Goal: Task Accomplishment & Management: Manage account settings

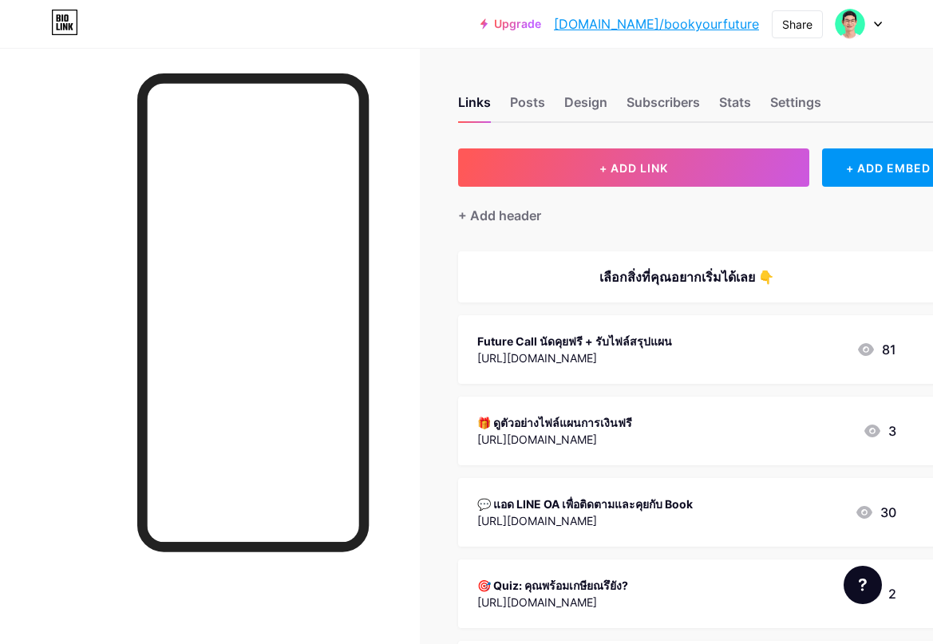
scroll to position [261, 0]
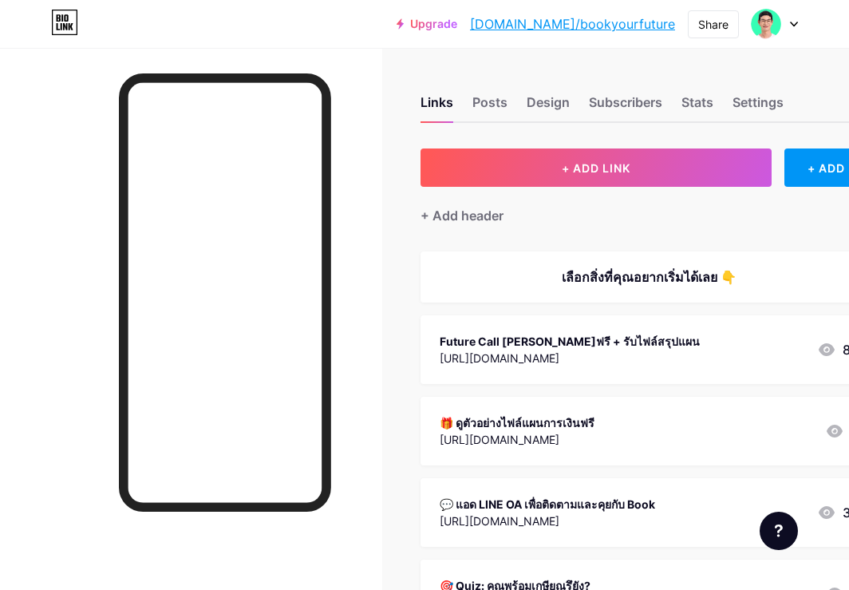
click at [581, 335] on div "Future Call [PERSON_NAME]ฟรี + รับไฟล์สรุปแผน" at bounding box center [570, 341] width 260 height 17
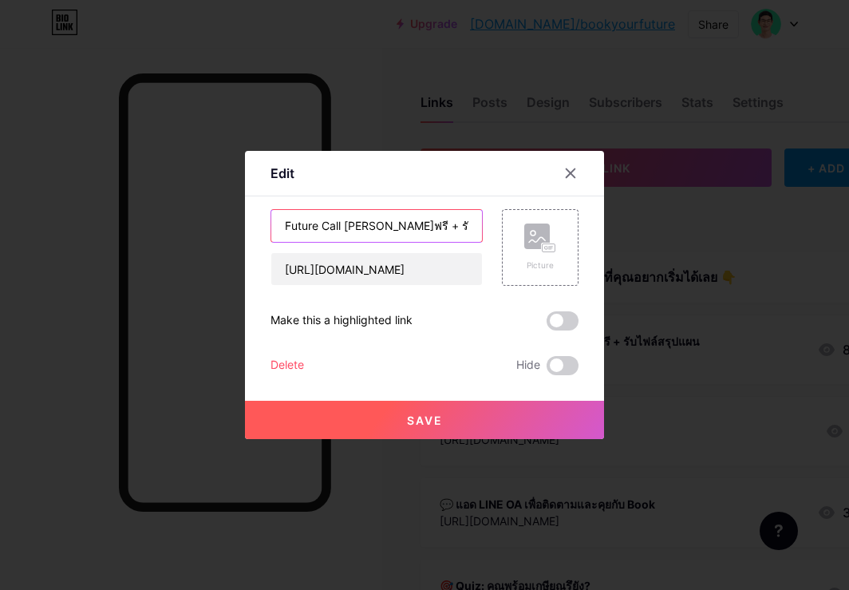
click at [409, 229] on input "Future Call [PERSON_NAME]ฟรี + รับไฟล์สรุปแผน" at bounding box center [376, 226] width 211 height 32
paste input "จอง Future Call ฟรี"
type input "จอง Future Call ฟรี"
click at [563, 323] on span at bounding box center [563, 320] width 32 height 19
click at [547, 325] on input "checkbox" at bounding box center [547, 325] width 0 height 0
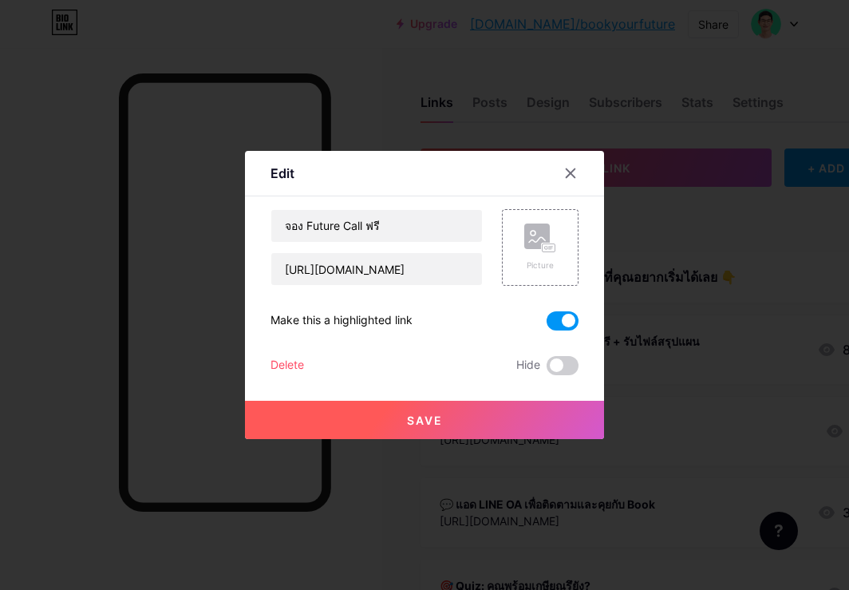
click at [474, 415] on button "Save" at bounding box center [424, 420] width 359 height 38
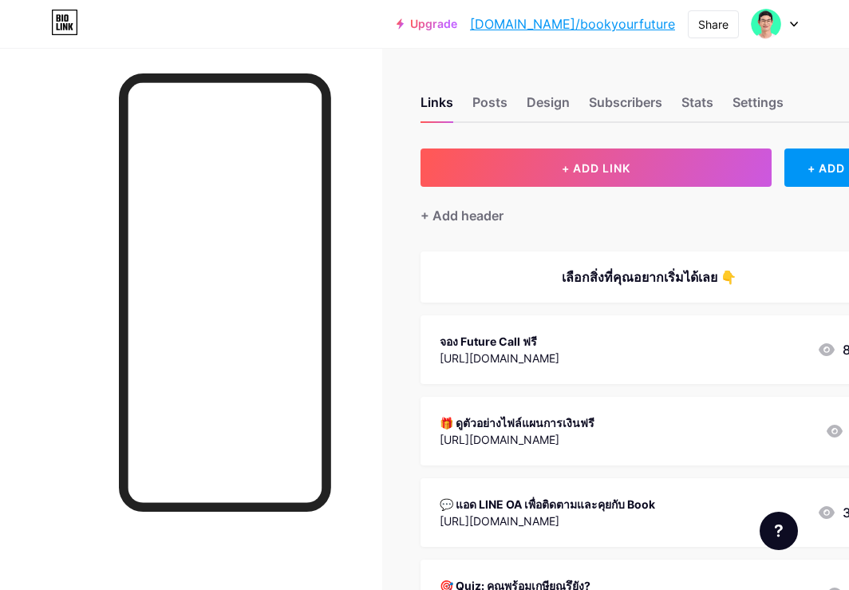
click at [689, 274] on div "เลือกสิ่งที่คุณอยากเริ่มได้เลย 👇" at bounding box center [649, 276] width 419 height 19
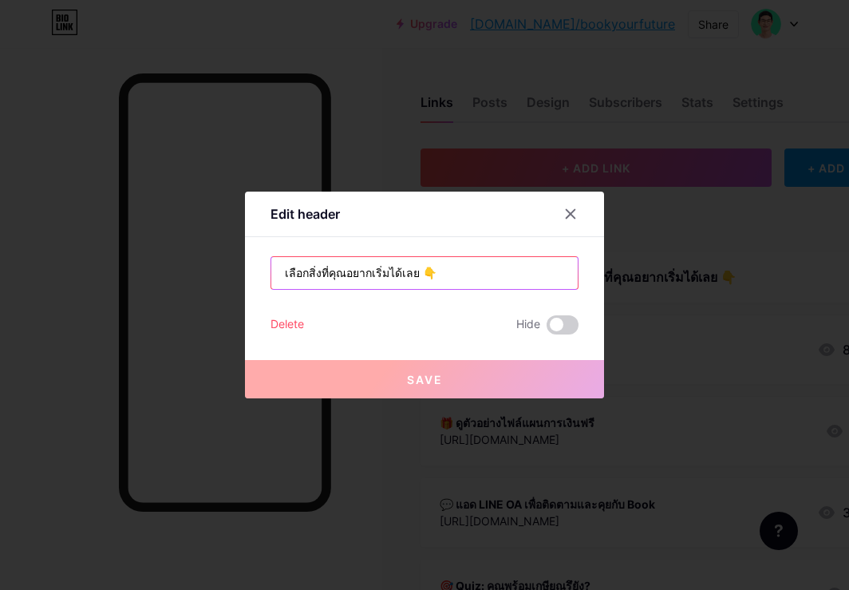
click at [482, 271] on input "เลือกสิ่งที่คุณอยากเริ่มได้เลย 👇" at bounding box center [424, 273] width 306 height 32
paste input "ิ่มเห็นอนาคตการเงินของคุณชัดขึ้นวันนี้"
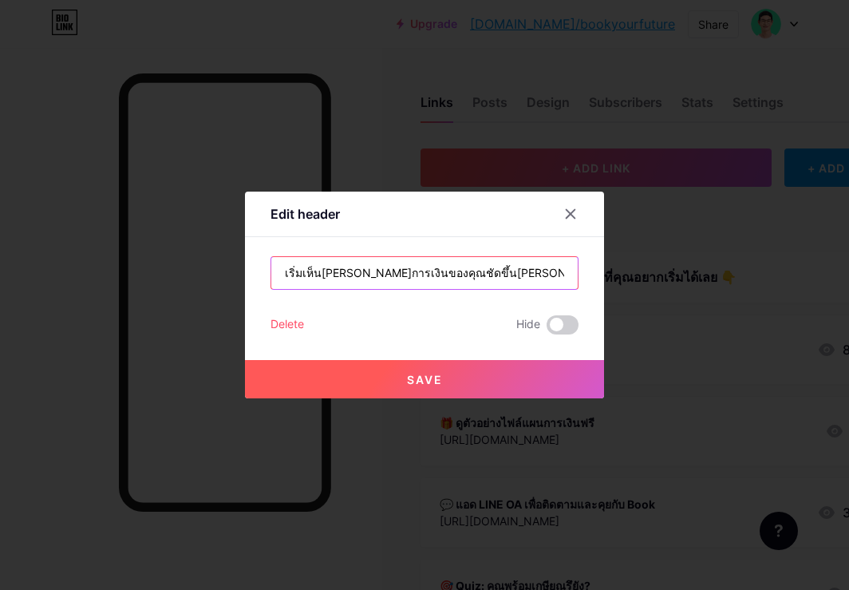
type input "เริ่มเห็นอนาคตการเงินของคุณชัดขึ้นวันนี้ 👇"
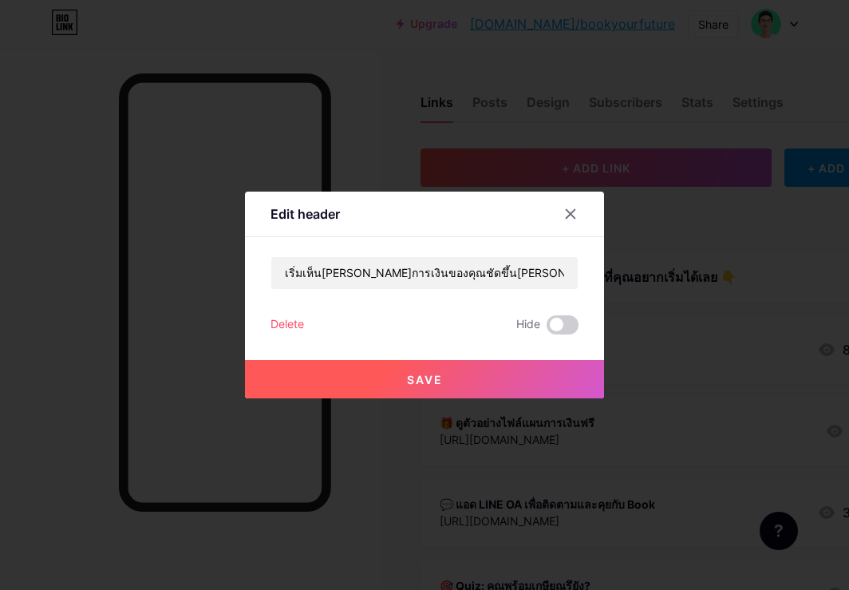
click at [421, 373] on span "Save" at bounding box center [425, 380] width 36 height 14
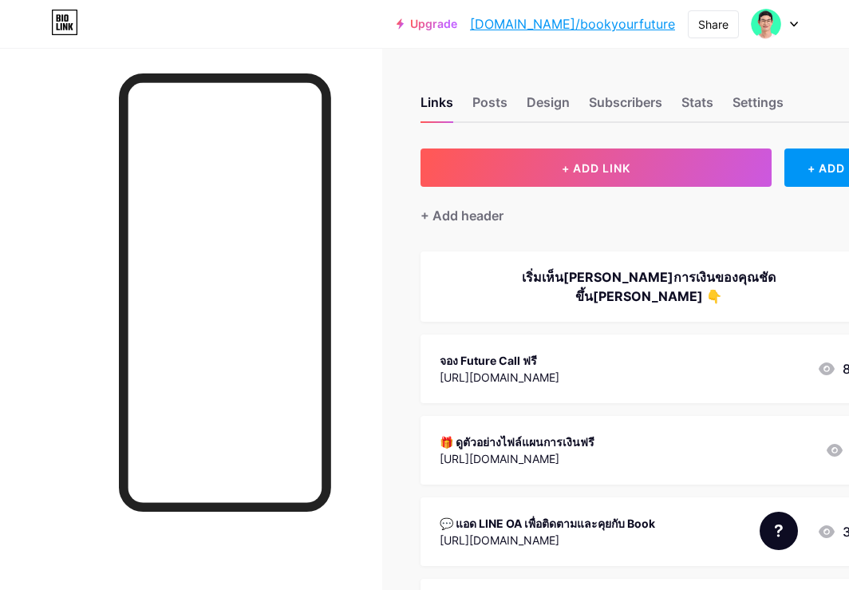
click at [564, 270] on div "เริ่มเห็นอนาคตการเงินของคุณชัดขึ้นวันนี้ 👇" at bounding box center [649, 286] width 419 height 38
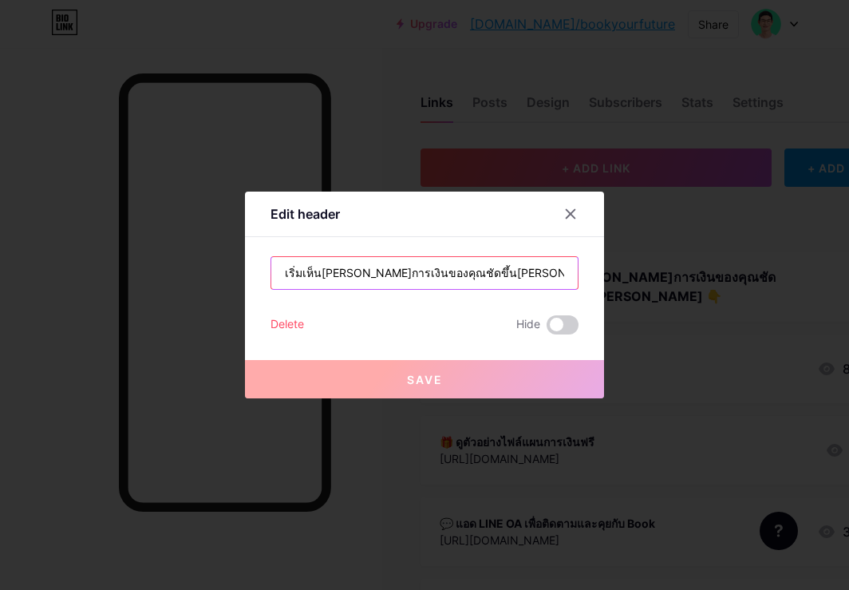
drag, startPoint x: 300, startPoint y: 277, endPoint x: 278, endPoint y: 277, distance: 22.3
click at [278, 277] on input "เริ่มเห็นอนาคตการเงินของคุณชัดขึ้นวันนี้ 👇" at bounding box center [424, 273] width 306 height 32
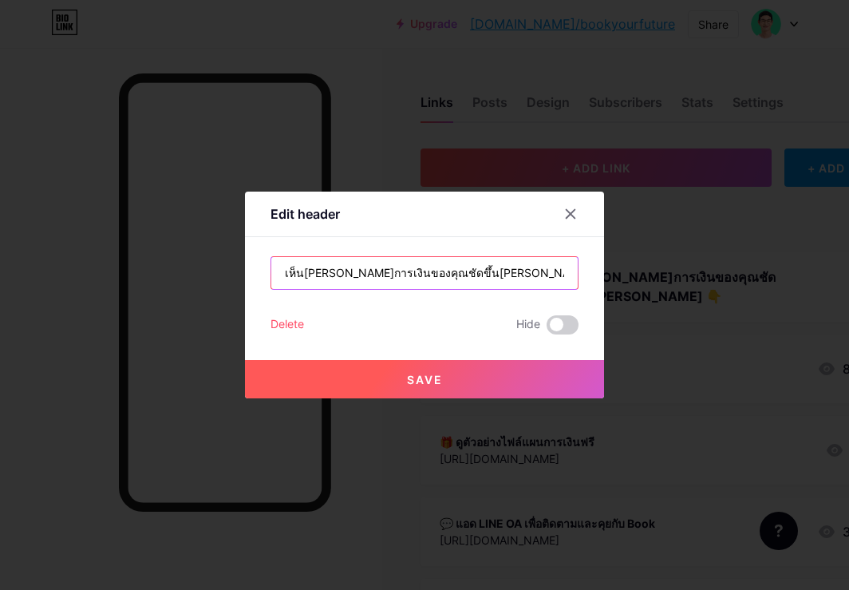
type input "เห็นอนาคตการเงินของคุณชัดขึ้นวันนี้ 👇"
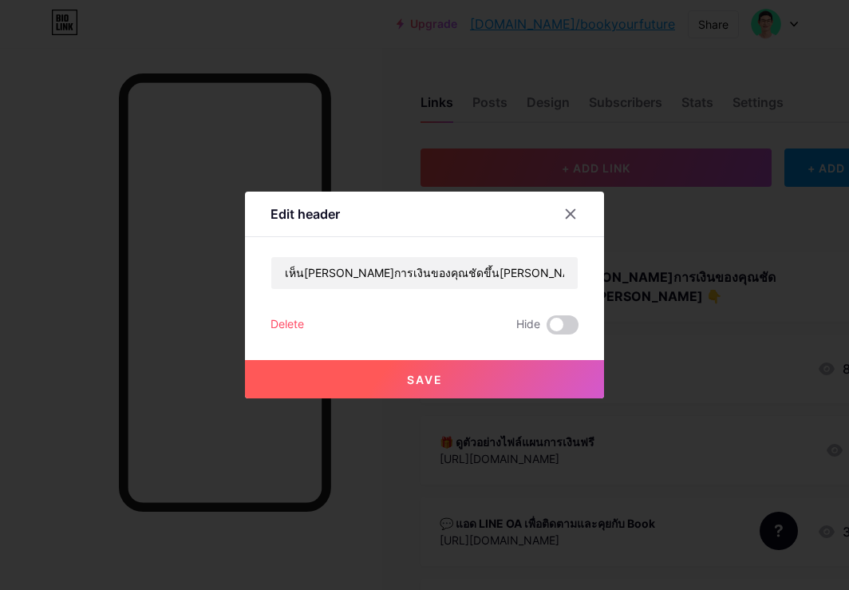
click at [305, 361] on button "Save" at bounding box center [424, 379] width 359 height 38
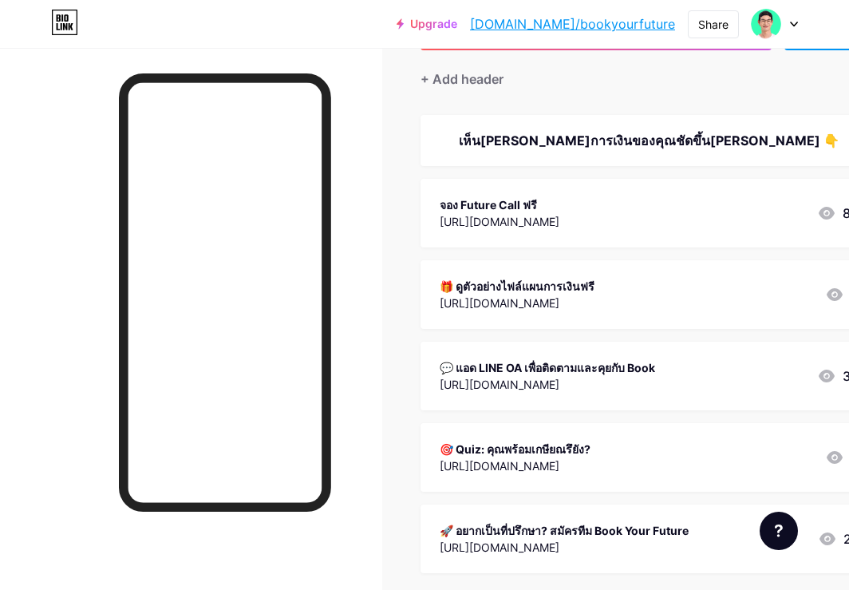
scroll to position [197, 0]
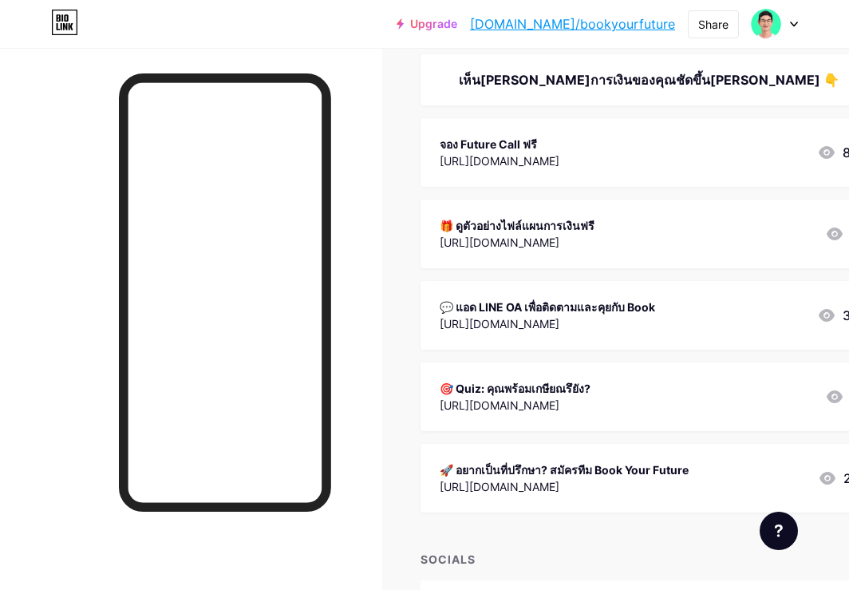
click at [829, 398] on icon at bounding box center [835, 396] width 16 height 13
click at [559, 360] on span at bounding box center [563, 365] width 32 height 19
click at [547, 369] on input "checkbox" at bounding box center [547, 369] width 0 height 0
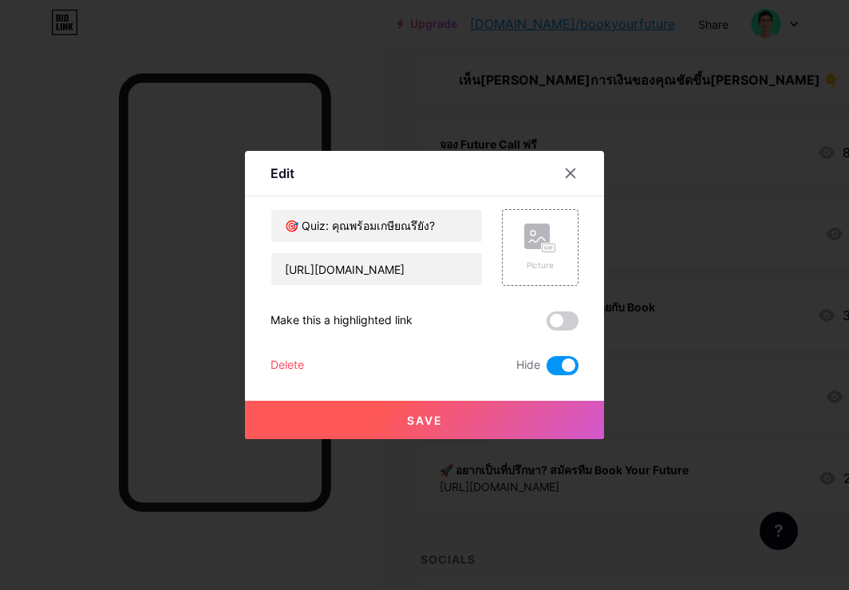
click at [541, 409] on button "Save" at bounding box center [424, 420] width 359 height 38
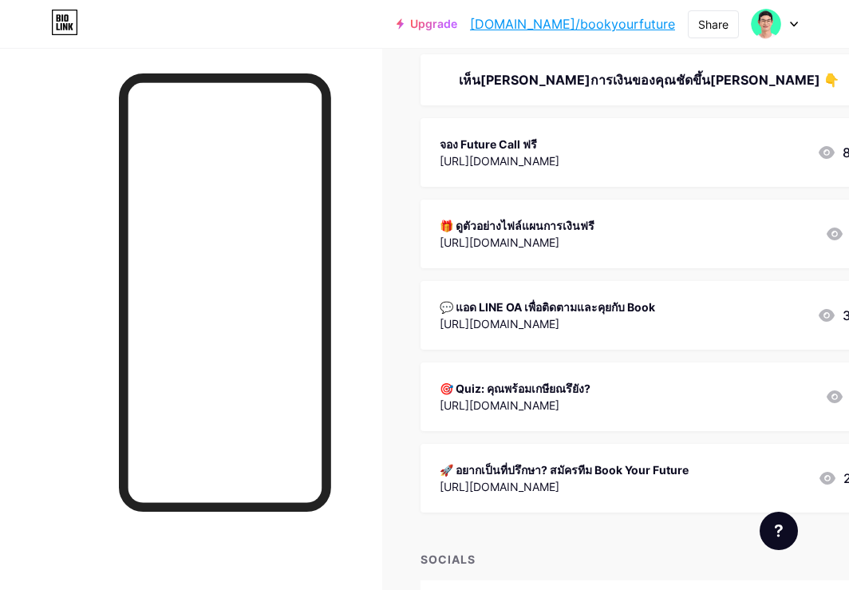
click at [739, 311] on div "💬 แอด LINE OA เพื่อติดตามและคุยกับ Book https://lin.ee/n9RN7qF 30" at bounding box center [649, 315] width 419 height 37
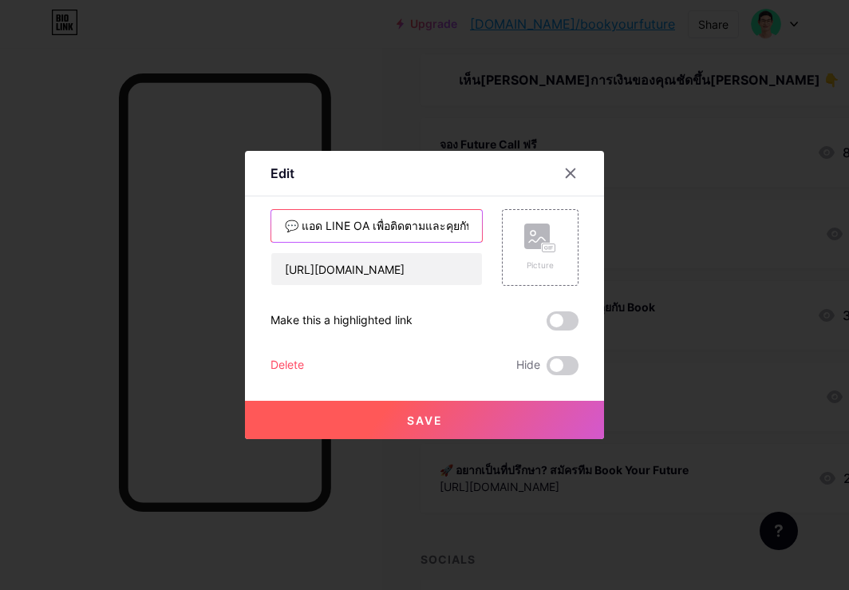
drag, startPoint x: 326, startPoint y: 231, endPoint x: 302, endPoint y: 228, distance: 23.4
click at [302, 228] on input "💬 แอด LINE OA เพื่อติดตามและคุยกับ Book" at bounding box center [376, 226] width 211 height 32
click at [365, 227] on input "💬 LINE OA เพื่อติดตามและคุยกับ Book" at bounding box center [376, 226] width 211 height 32
type input "💬 LINE OA ติดตามและคุยกับ Book"
click at [360, 417] on button "Save" at bounding box center [424, 420] width 359 height 38
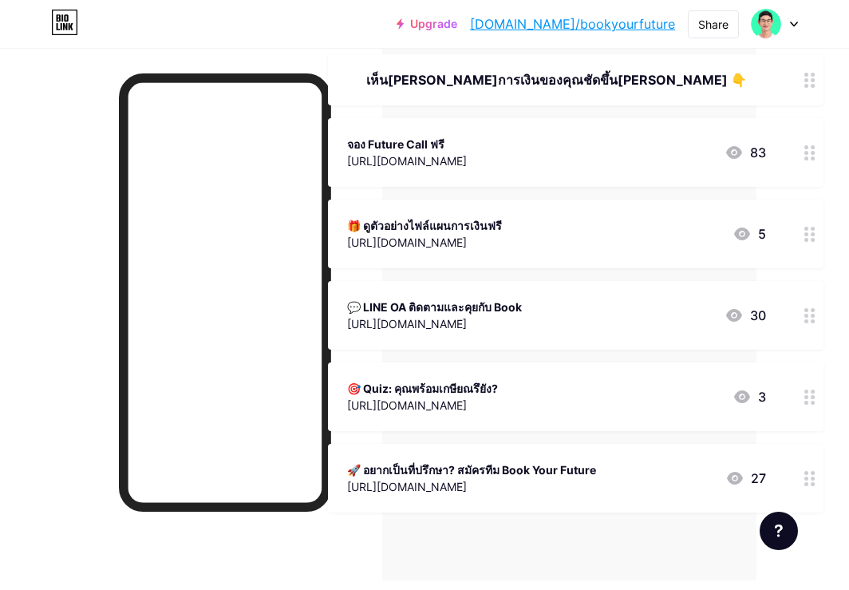
scroll to position [197, 92]
click at [571, 153] on div "จอง Future Call ฟรี https://tally.so/r/w7YVG6 83" at bounding box center [557, 152] width 419 height 37
click at [551, 248] on icon at bounding box center [552, 248] width 2 height 4
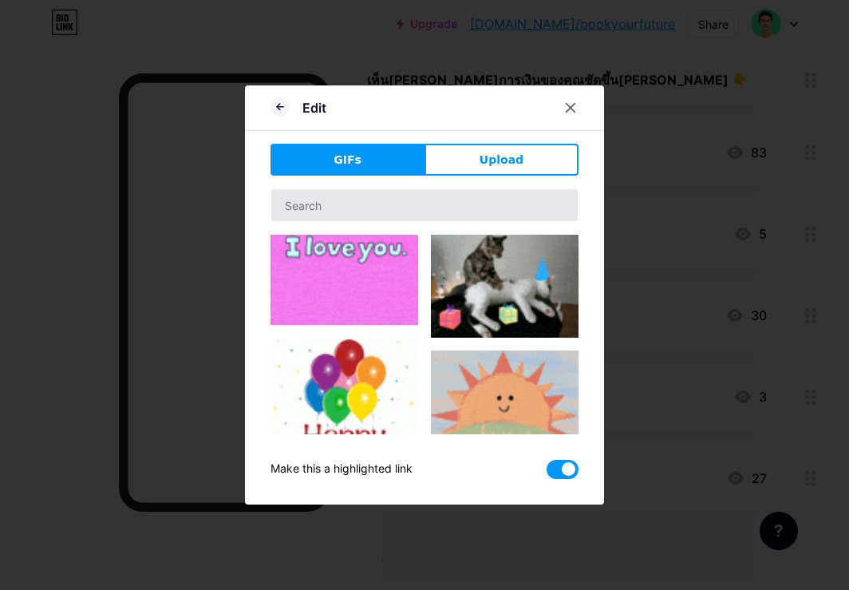
scroll to position [567, 0]
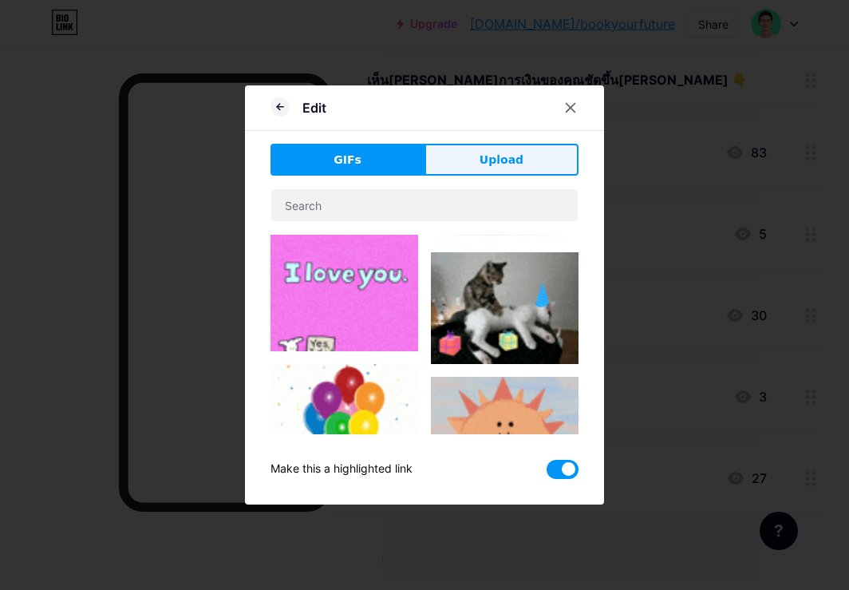
click at [499, 165] on span "Upload" at bounding box center [502, 160] width 44 height 17
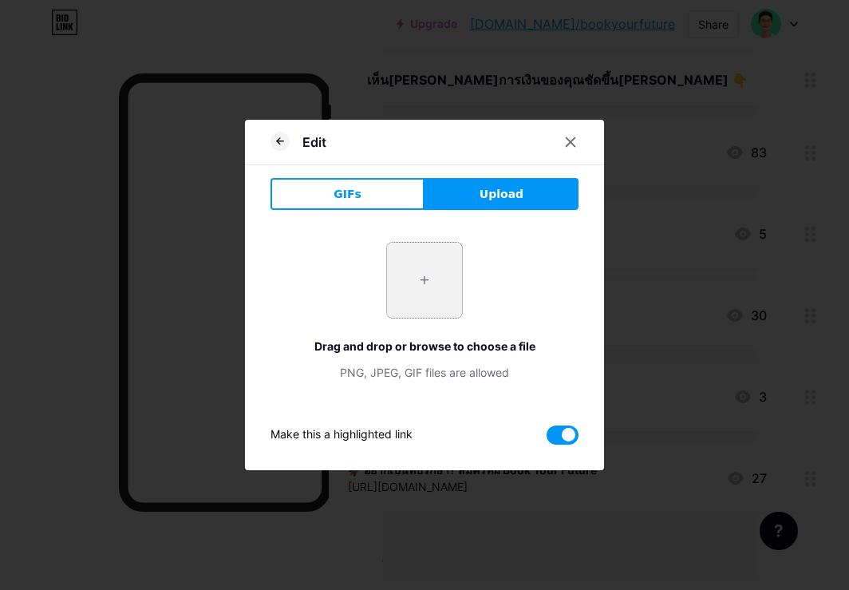
click at [440, 286] on input "file" at bounding box center [424, 280] width 75 height 75
type input "C:\fakepath\Profile pic pv green.png"
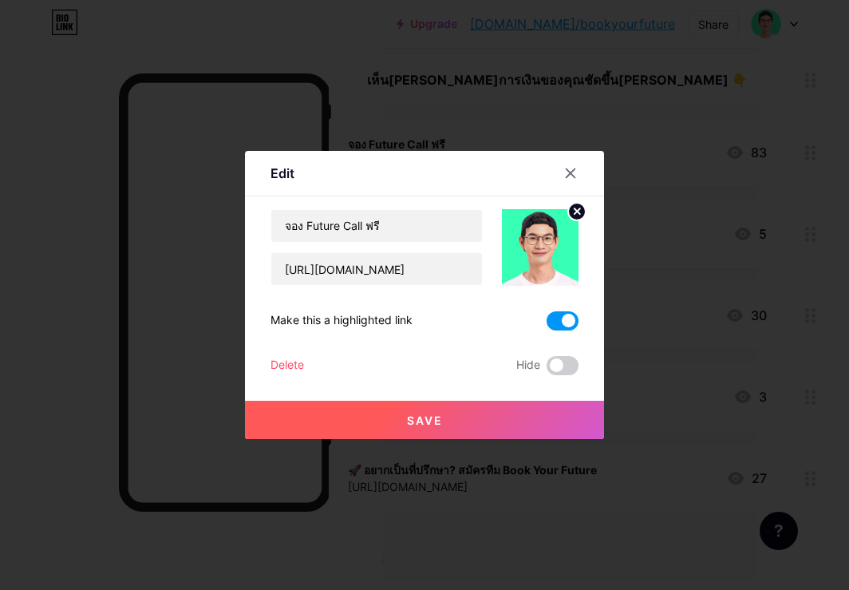
click at [531, 422] on button "Save" at bounding box center [424, 420] width 359 height 38
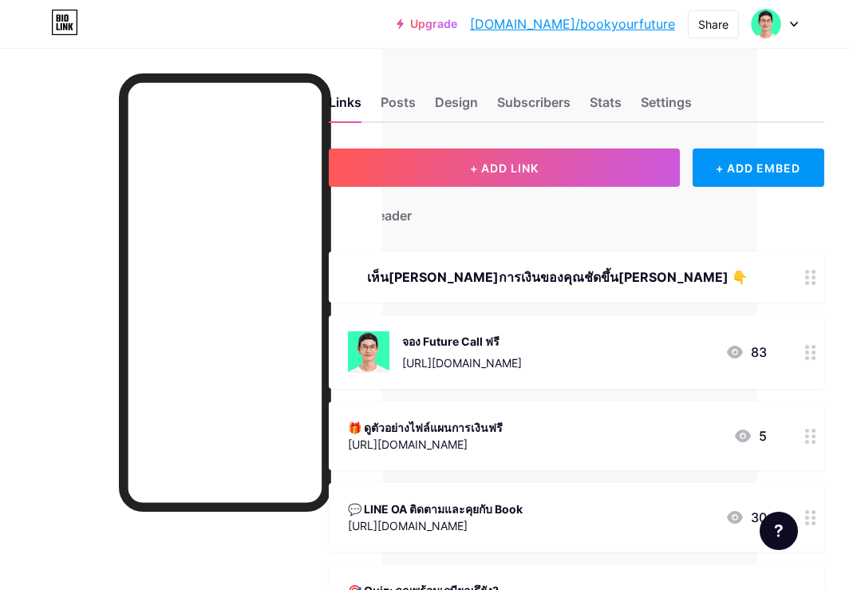
scroll to position [0, 92]
click at [448, 104] on div "Design" at bounding box center [456, 107] width 43 height 29
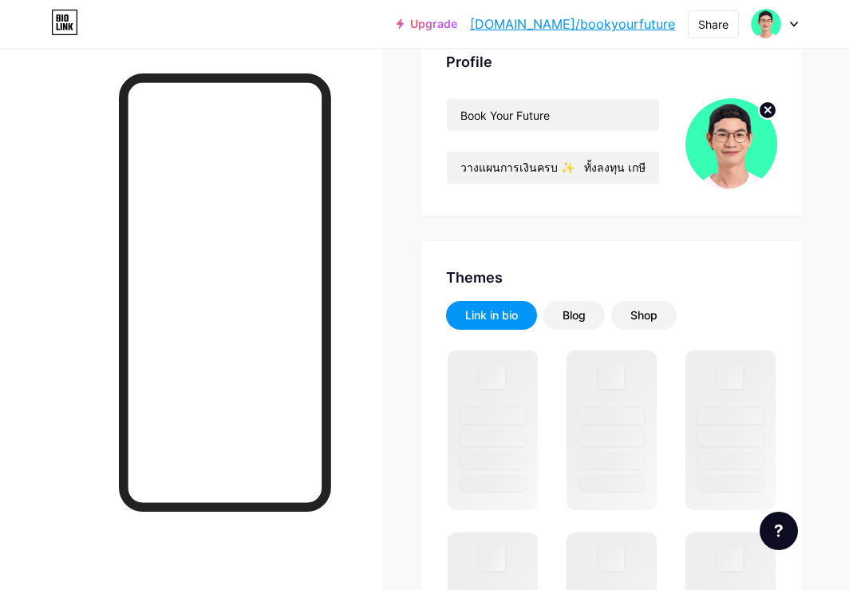
scroll to position [132, 0]
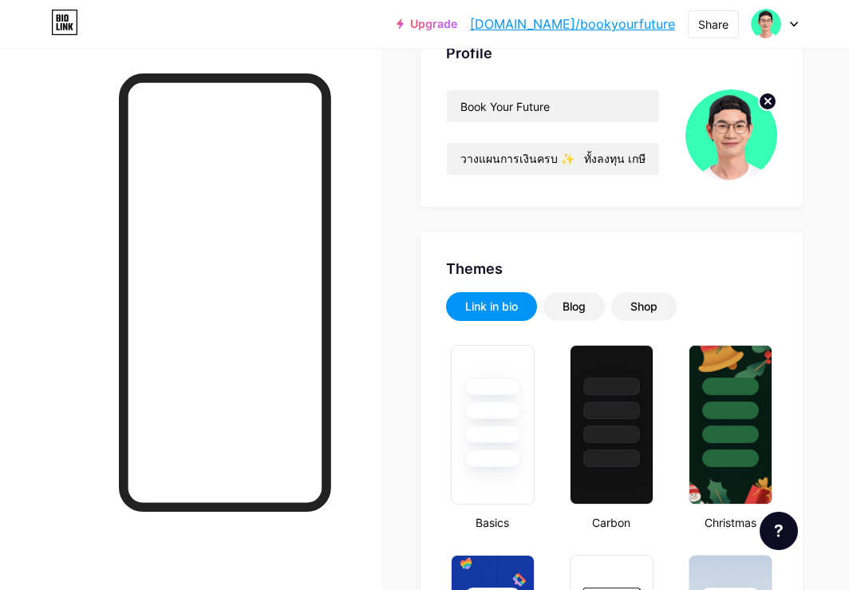
type input "#ffffff"
type input "#000000"
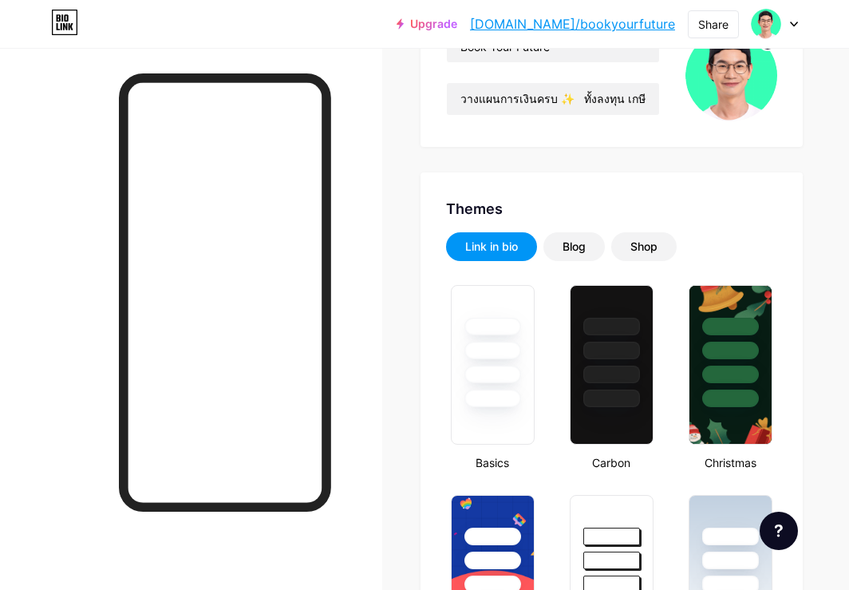
scroll to position [191, 0]
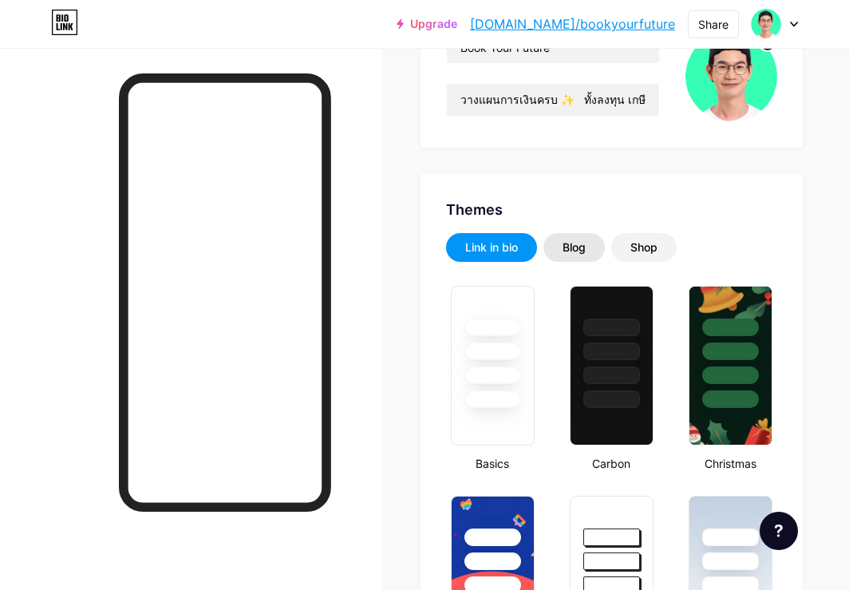
click at [583, 250] on div "Blog" at bounding box center [574, 247] width 23 height 16
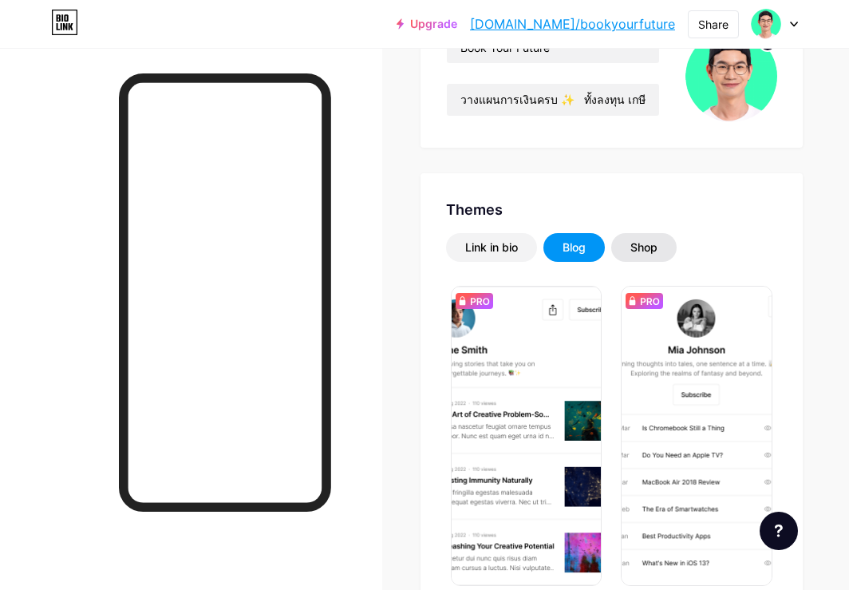
click at [656, 255] on div "Shop" at bounding box center [643, 247] width 65 height 29
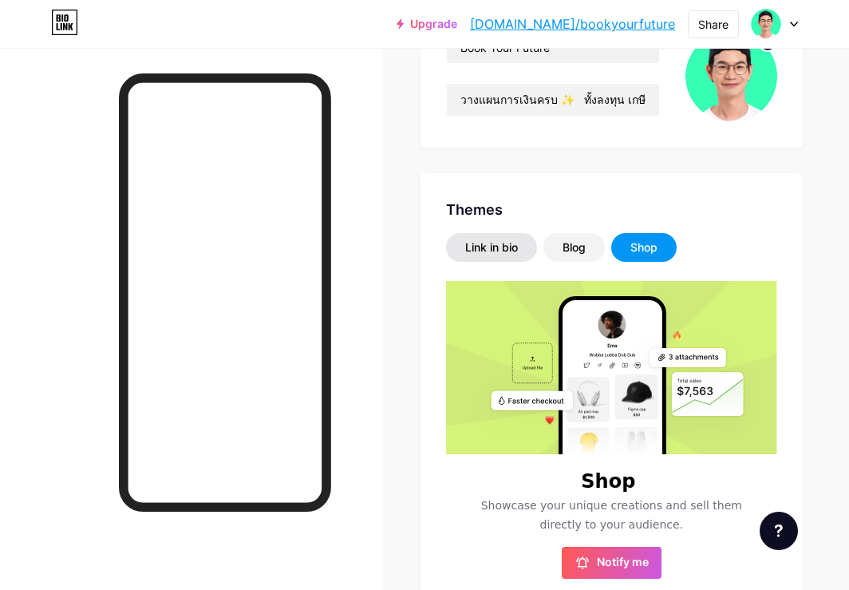
click at [510, 250] on div "Link in bio" at bounding box center [491, 247] width 53 height 16
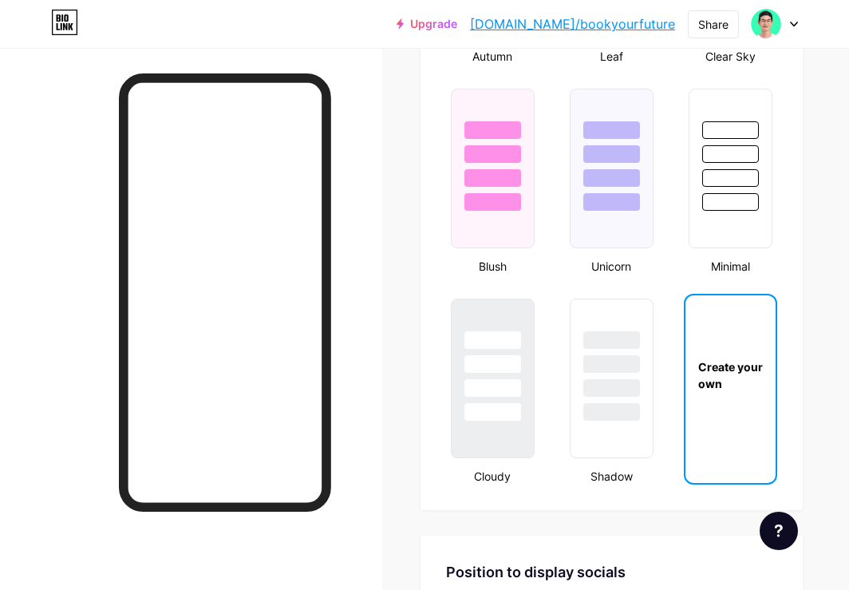
scroll to position [1668, 0]
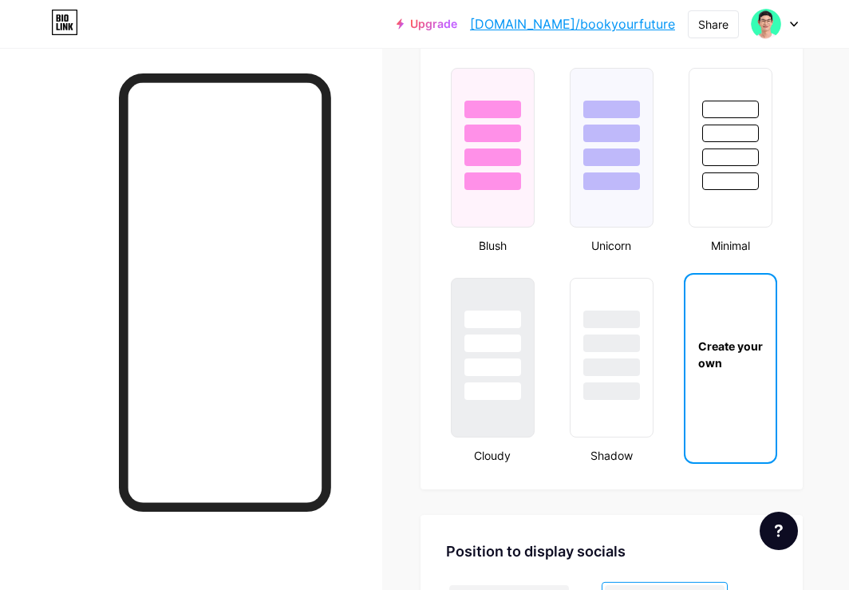
click at [747, 369] on div "Create your own" at bounding box center [730, 355] width 90 height 34
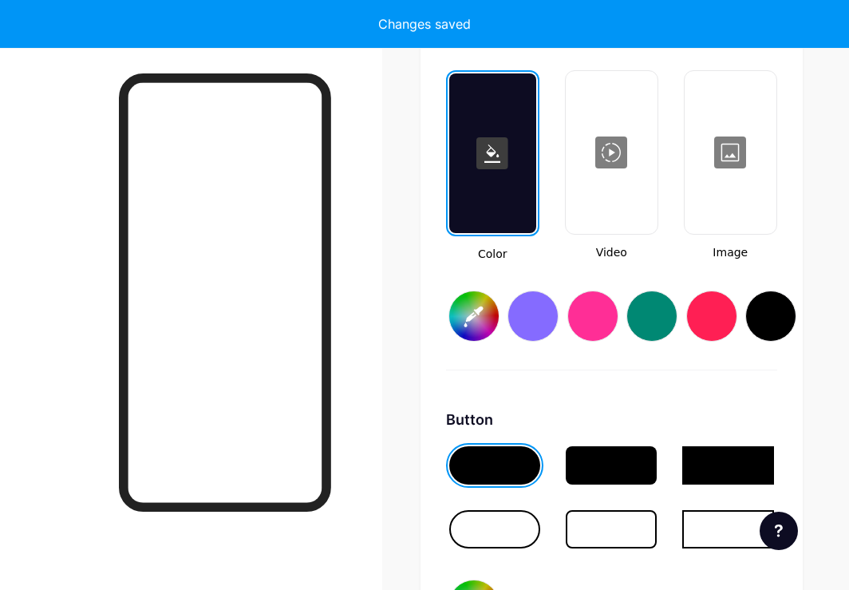
scroll to position [2180, 0]
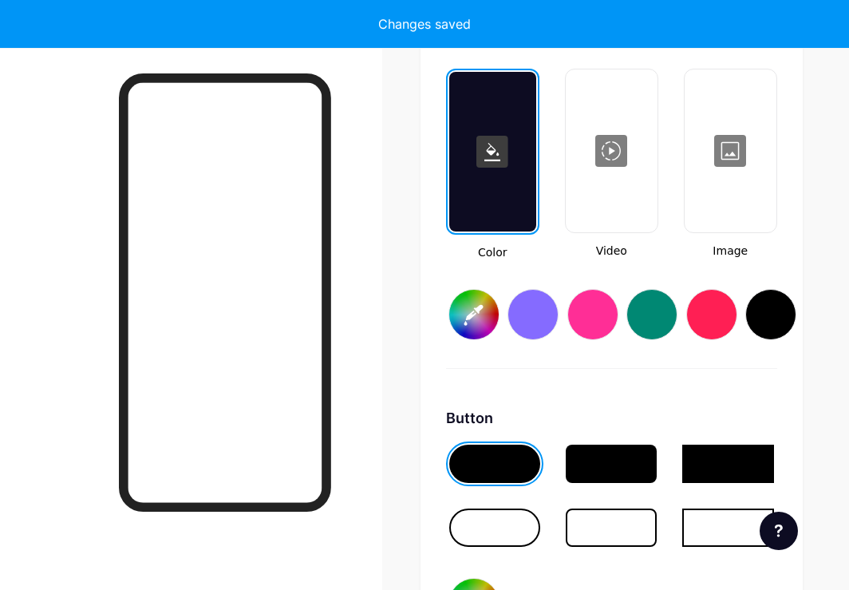
type input "#ffffff"
type input "#000000"
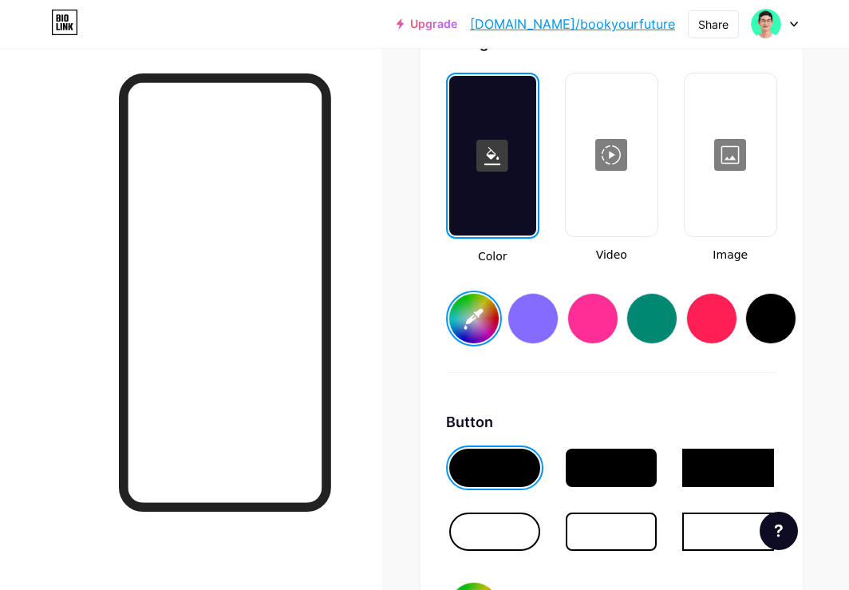
scroll to position [2178, 0]
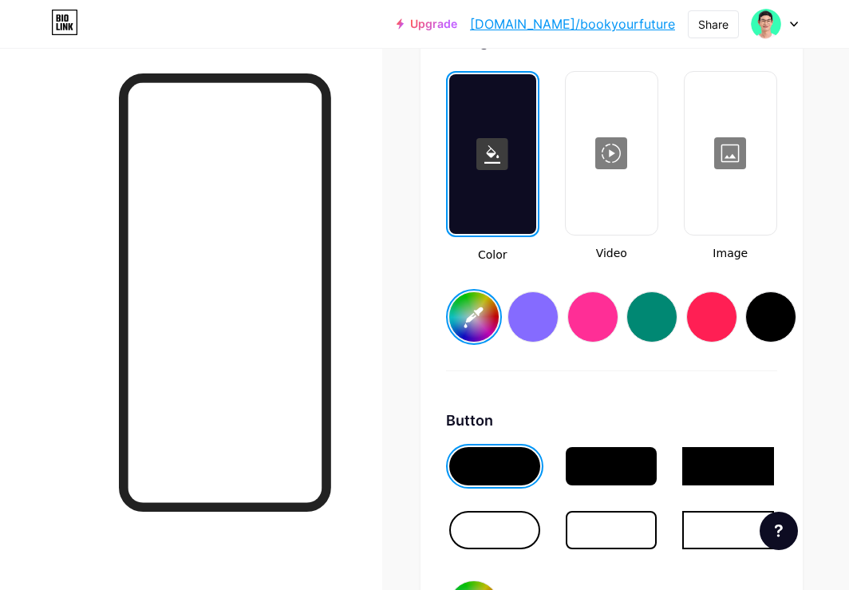
click at [489, 527] on div at bounding box center [494, 530] width 91 height 38
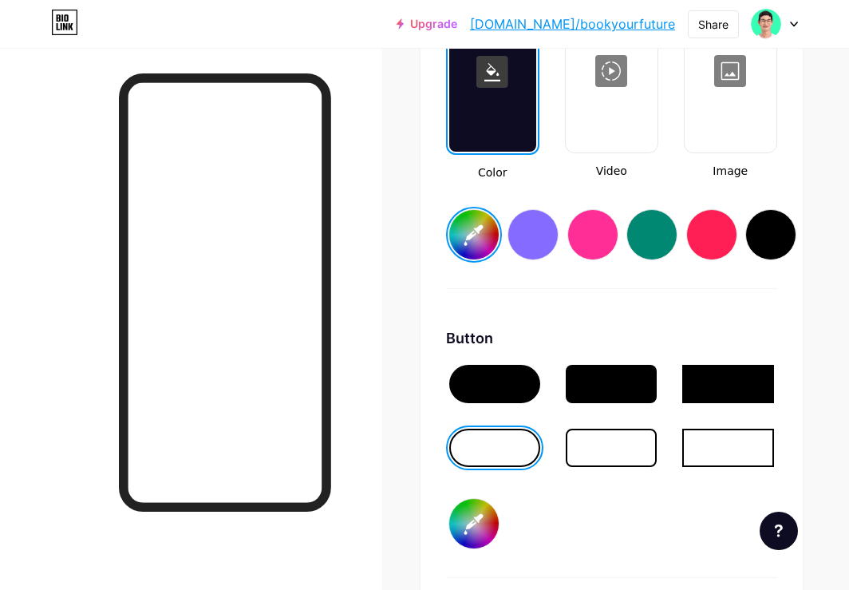
scroll to position [2261, 0]
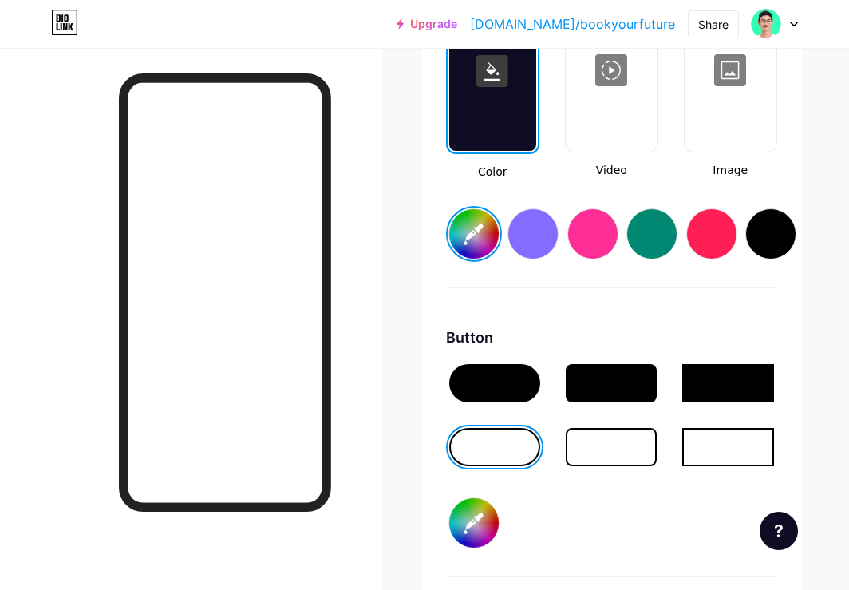
click at [534, 225] on div at bounding box center [533, 233] width 51 height 51
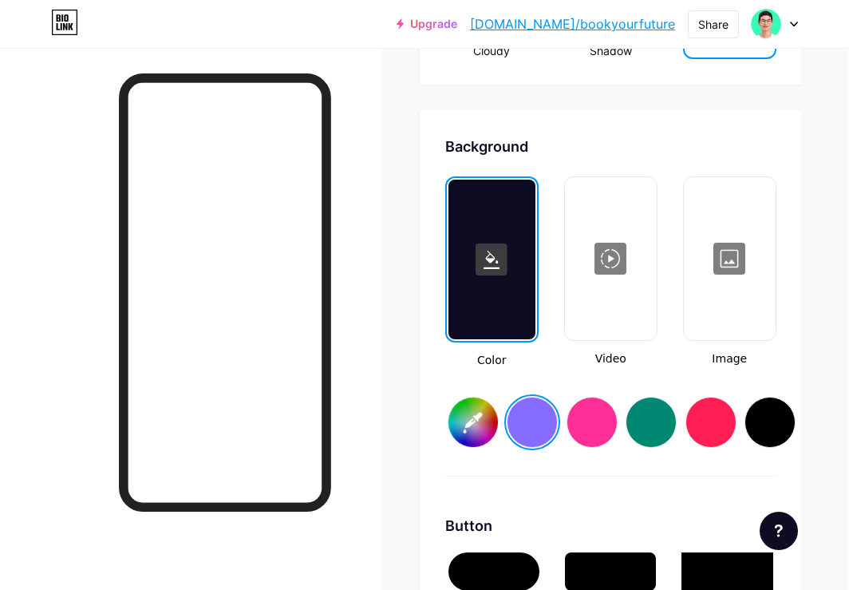
scroll to position [2071, 1]
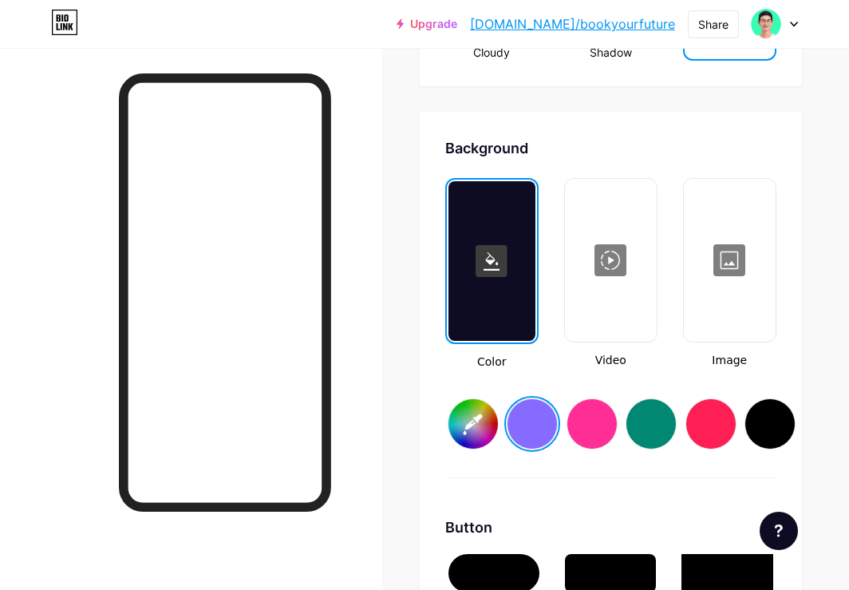
click at [467, 431] on input "#856bff" at bounding box center [472, 423] width 49 height 49
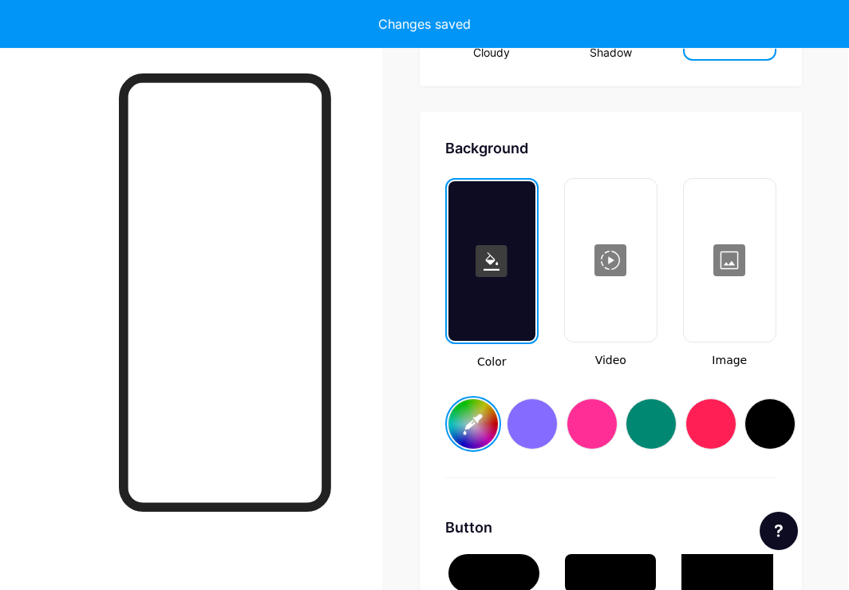
type input "#ffffff"
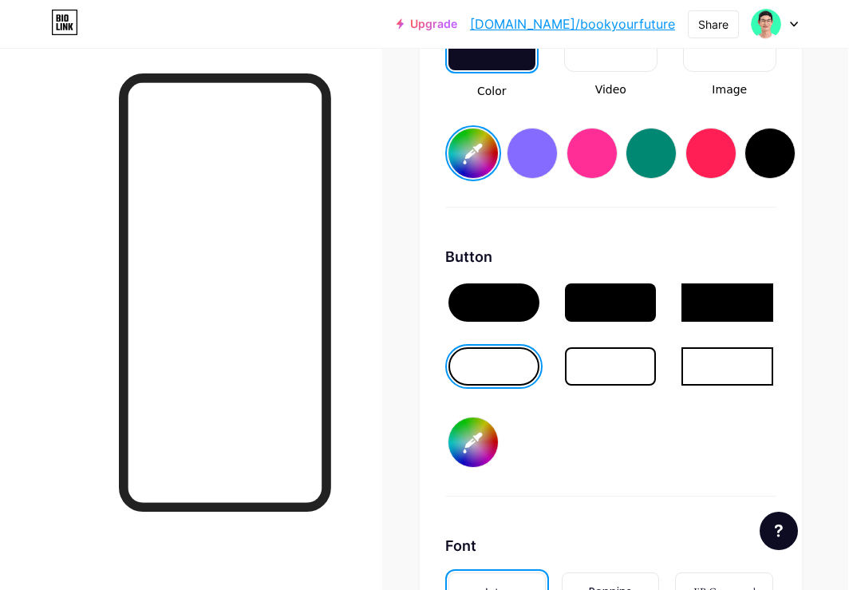
scroll to position [2339, 2]
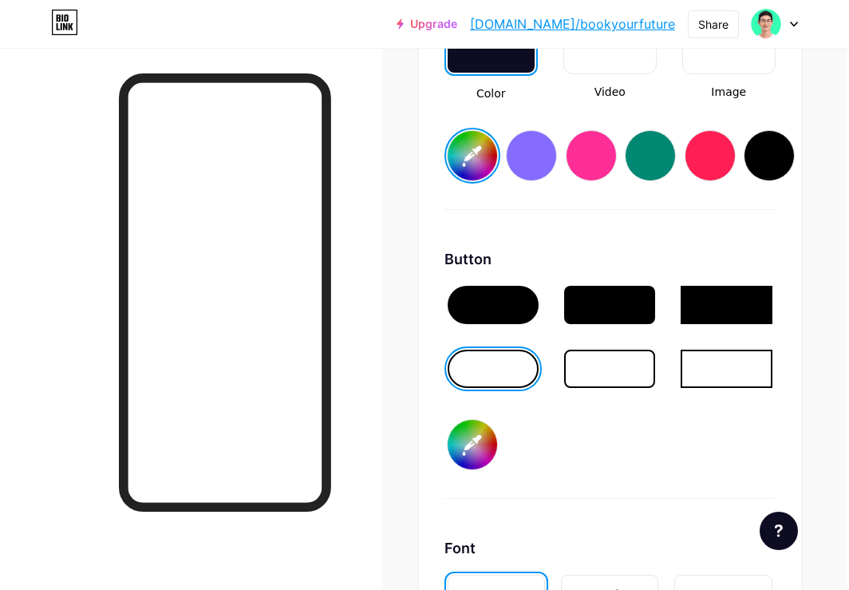
click at [478, 445] on input "#000000" at bounding box center [472, 444] width 49 height 49
type input "#be38f3"
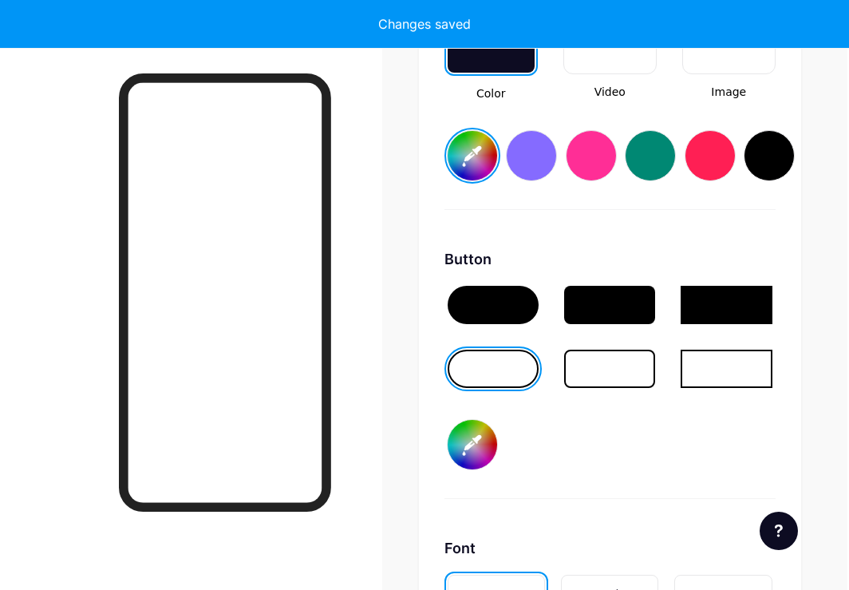
type input "#ffffff"
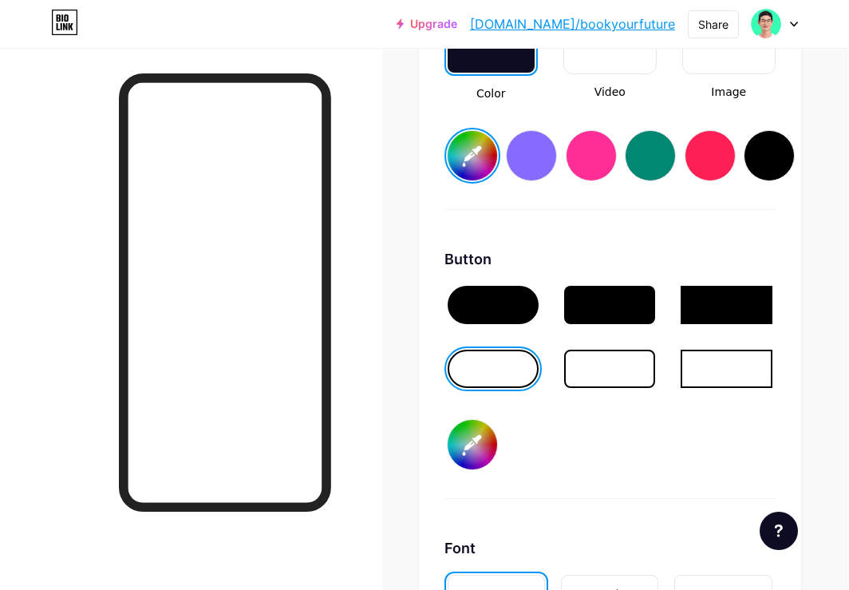
click at [484, 450] on input "#be38f3" at bounding box center [472, 444] width 49 height 49
type input "#874efe"
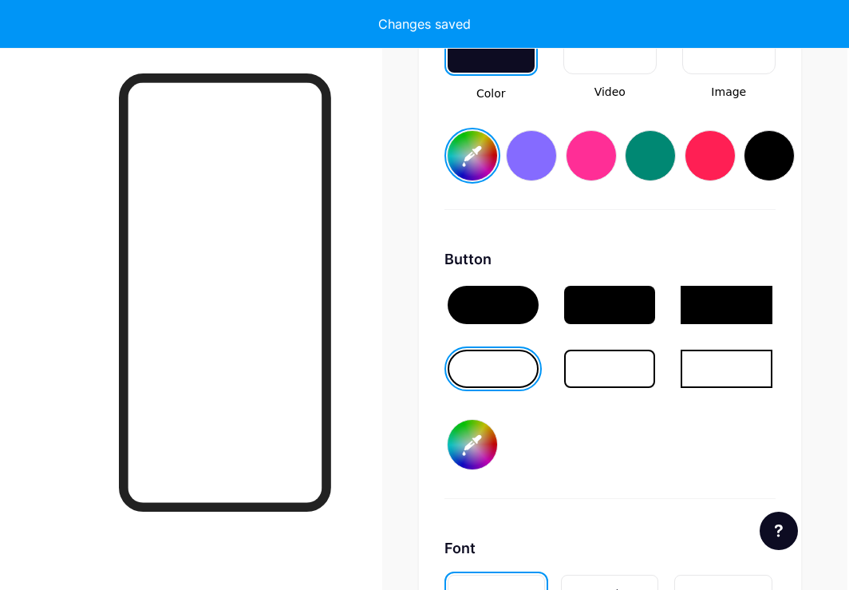
type input "#ffffff"
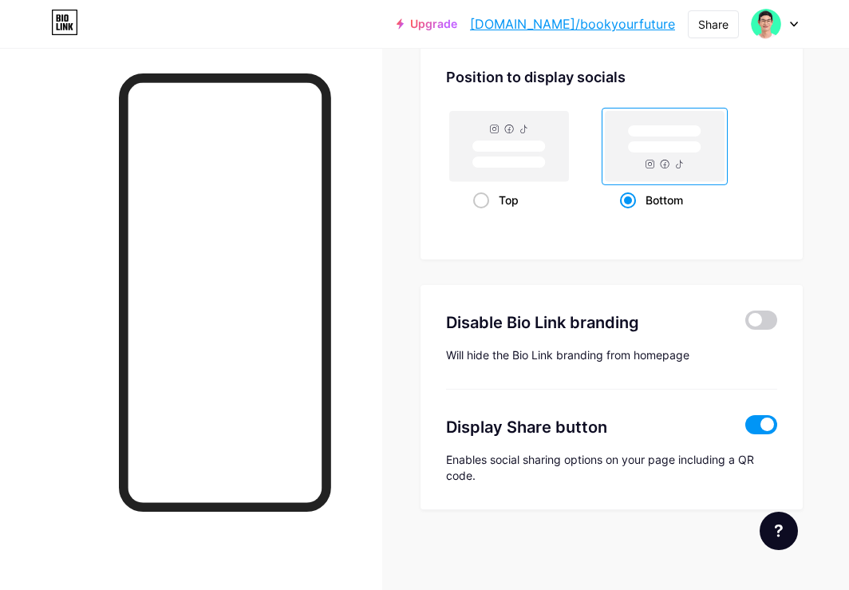
scroll to position [3163, 0]
click at [770, 319] on span at bounding box center [761, 319] width 32 height 19
click at [745, 324] on input "checkbox" at bounding box center [745, 324] width 0 height 0
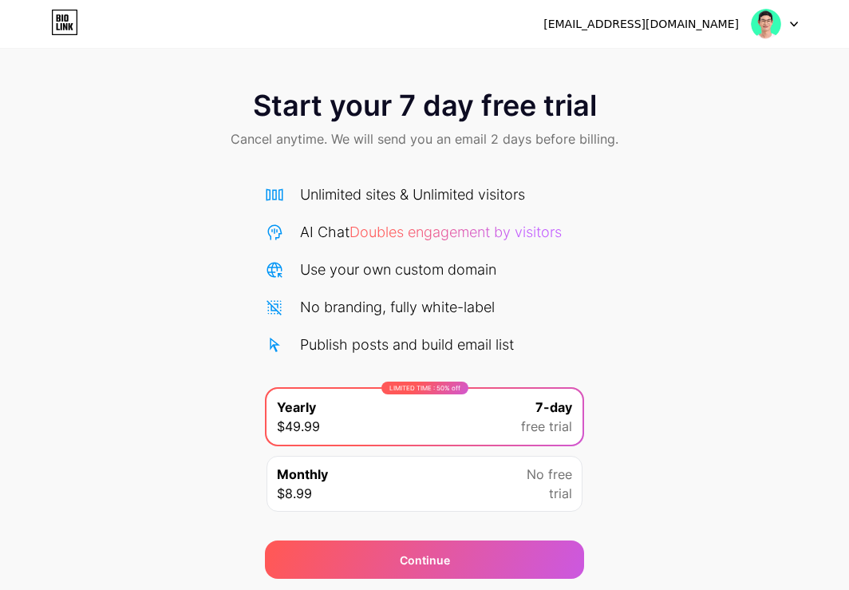
scroll to position [49, 0]
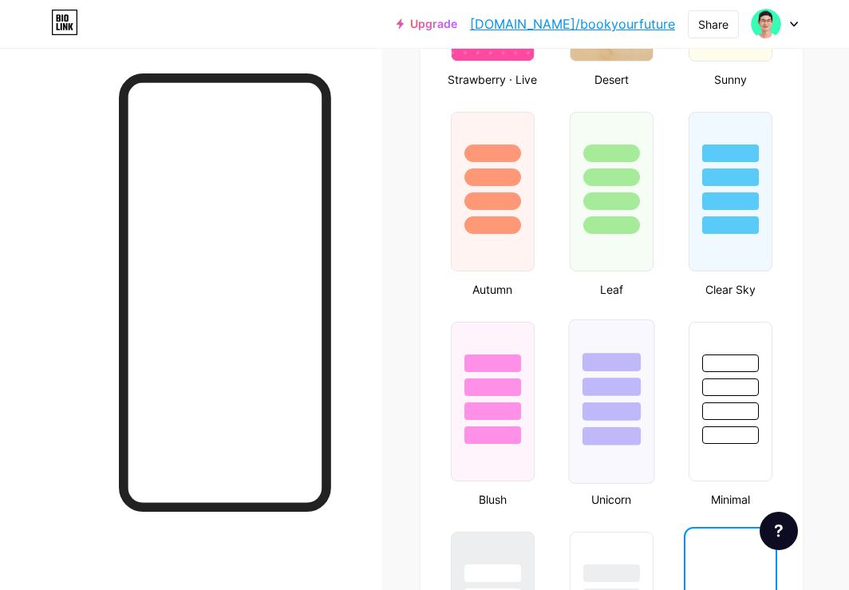
type input "#ffffff"
type input "#000000"
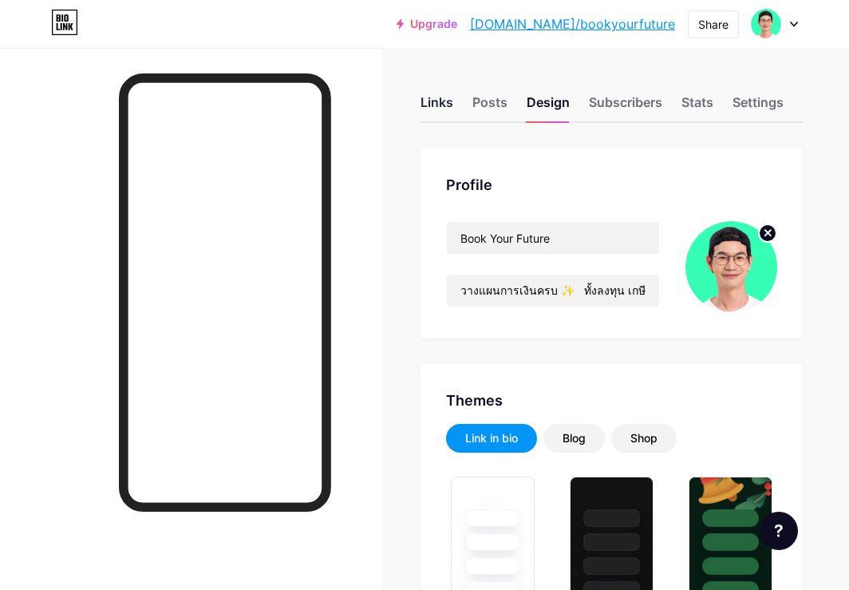
click at [432, 103] on div "Links" at bounding box center [437, 107] width 33 height 29
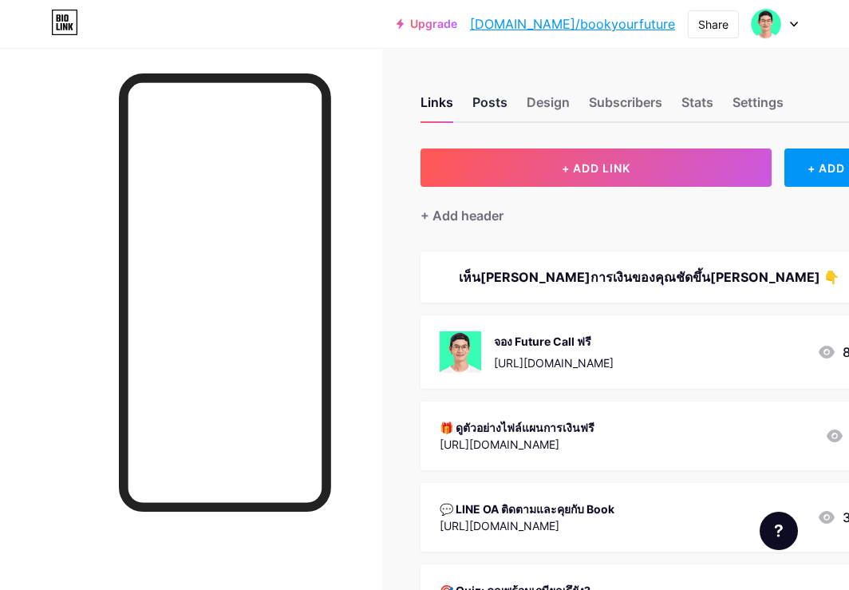
click at [493, 106] on div "Posts" at bounding box center [489, 107] width 35 height 29
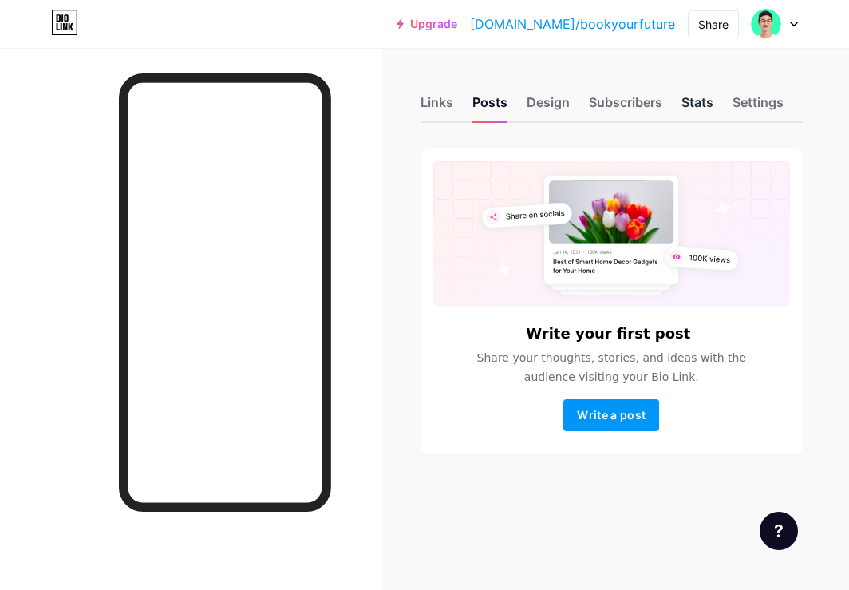
click at [700, 106] on div "Stats" at bounding box center [697, 107] width 32 height 29
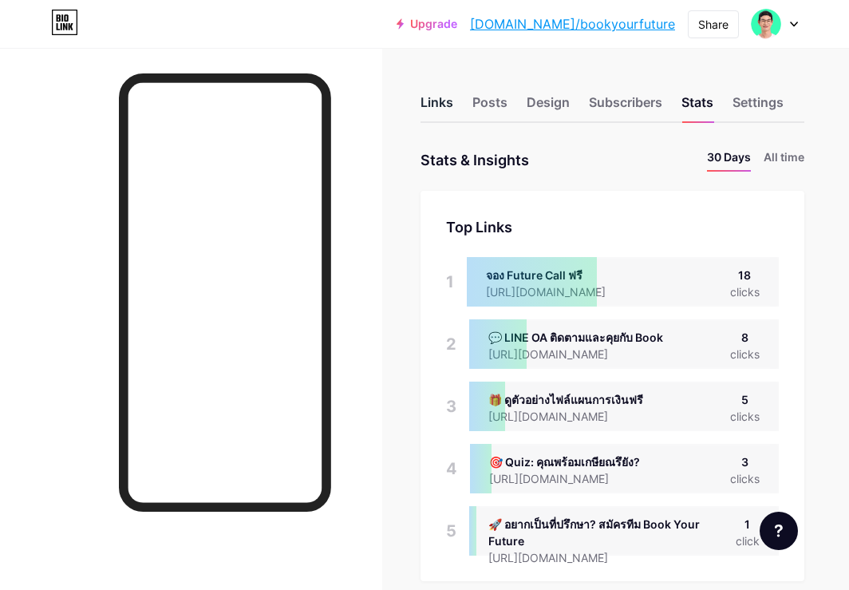
click at [436, 108] on div "Links" at bounding box center [437, 107] width 33 height 29
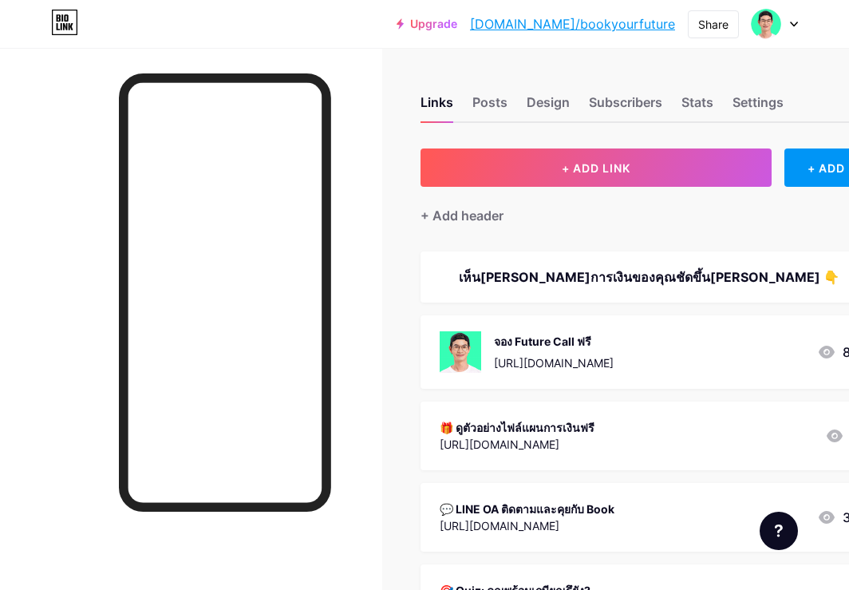
click at [463, 424] on div "🎁 ดูตัวอย่างไฟล์แผนการเงินฟรี" at bounding box center [517, 427] width 155 height 17
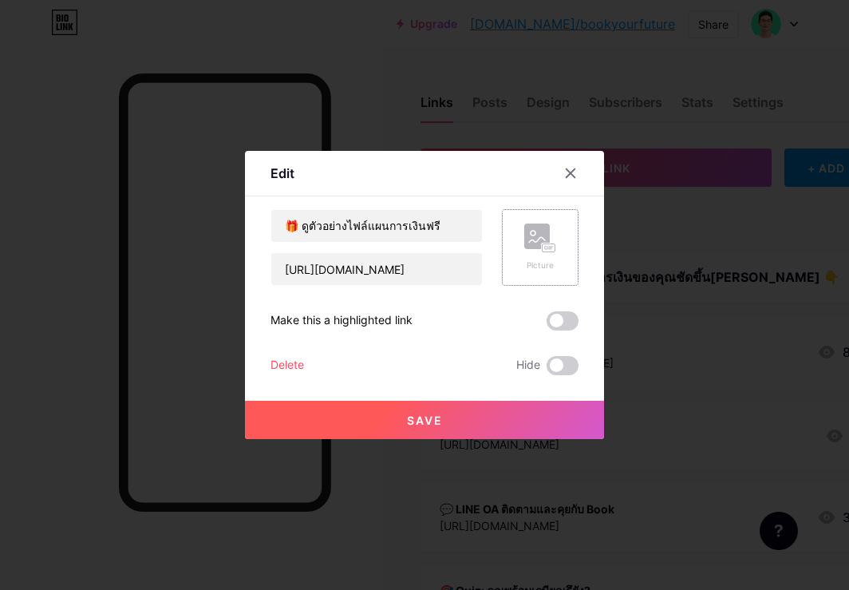
click at [556, 235] on div "Picture" at bounding box center [540, 247] width 77 height 77
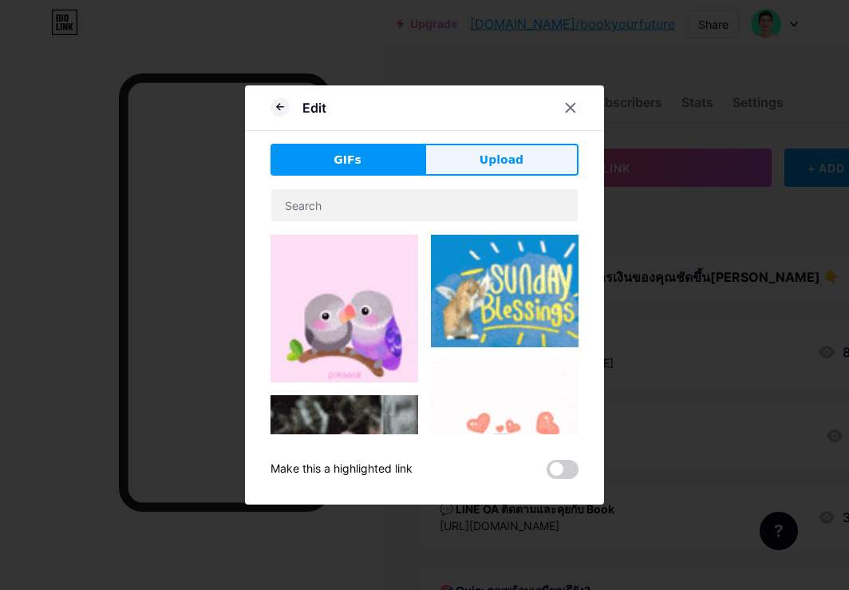
click at [506, 172] on button "Upload" at bounding box center [502, 160] width 154 height 32
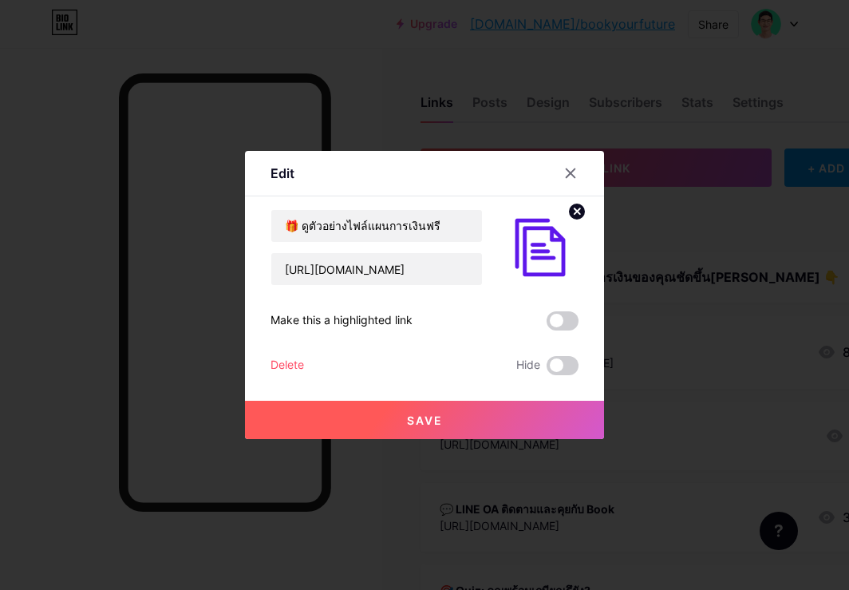
click at [433, 409] on button "Save" at bounding box center [424, 420] width 359 height 38
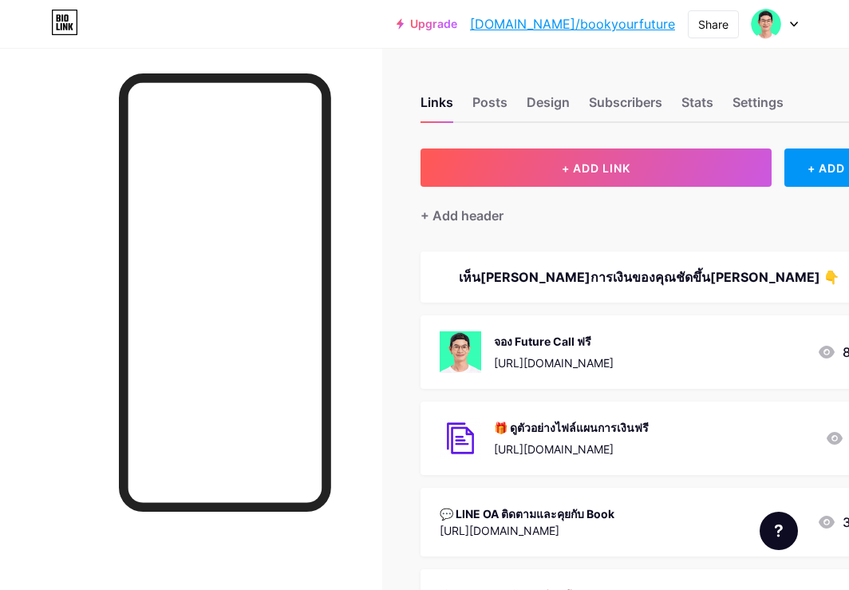
click at [675, 374] on div "จอง Future Call ฟรี https://tally.so/r/w7YVG6 83" at bounding box center [669, 351] width 496 height 73
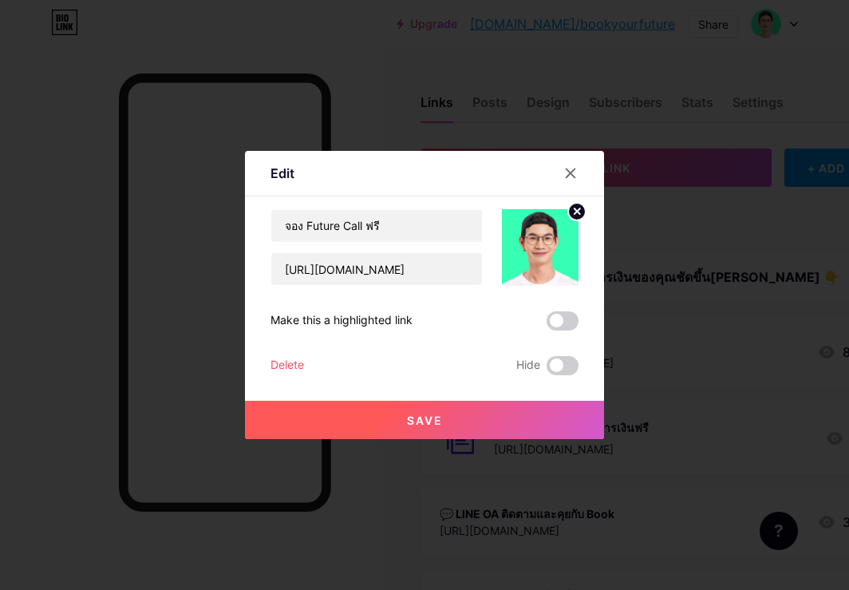
click at [573, 214] on circle at bounding box center [577, 212] width 18 height 18
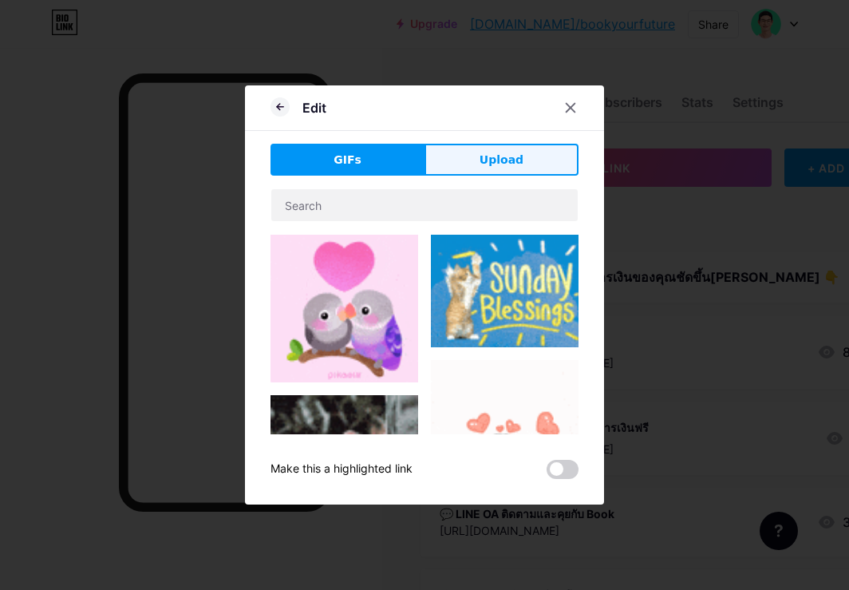
click at [527, 168] on button "Upload" at bounding box center [502, 160] width 154 height 32
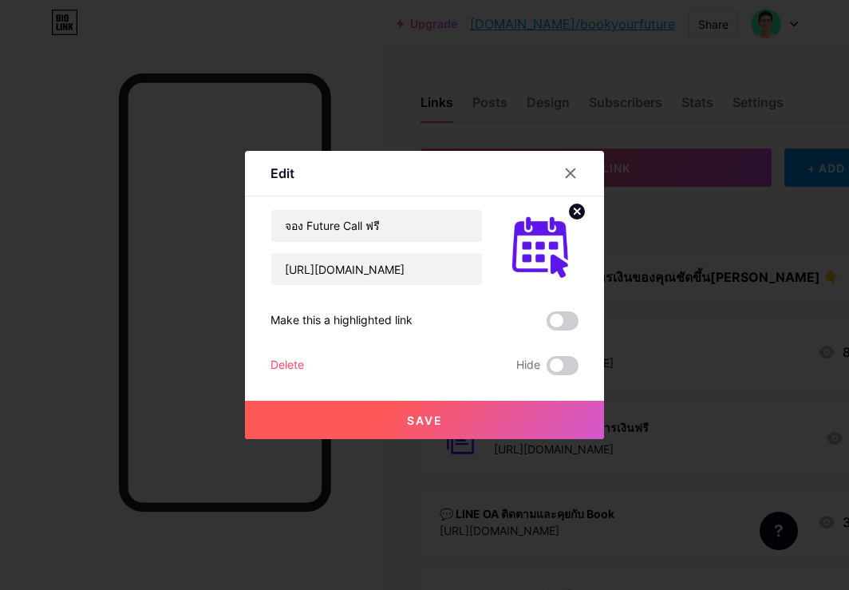
click at [438, 423] on span "Save" at bounding box center [425, 420] width 36 height 14
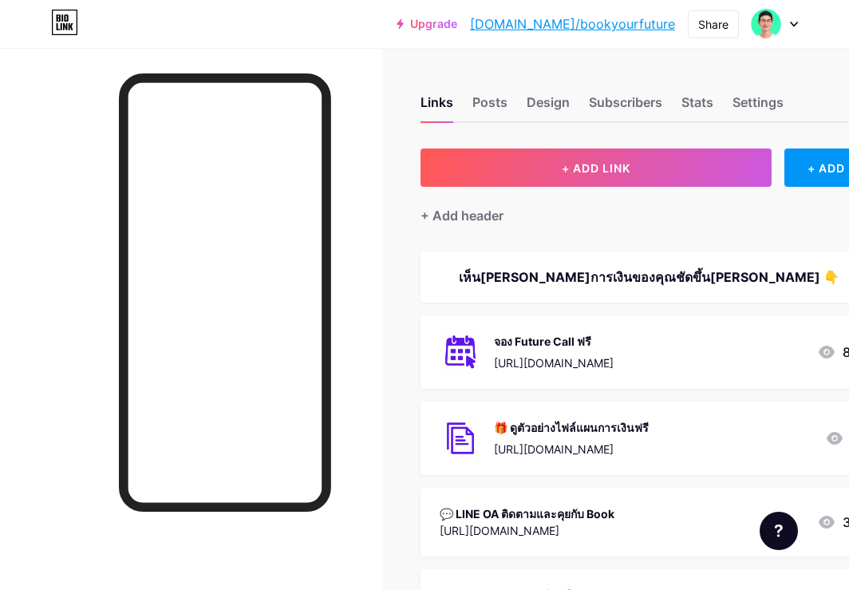
click at [467, 508] on div "💬 LINE OA ติดตามและคุยกับ Book" at bounding box center [527, 513] width 175 height 17
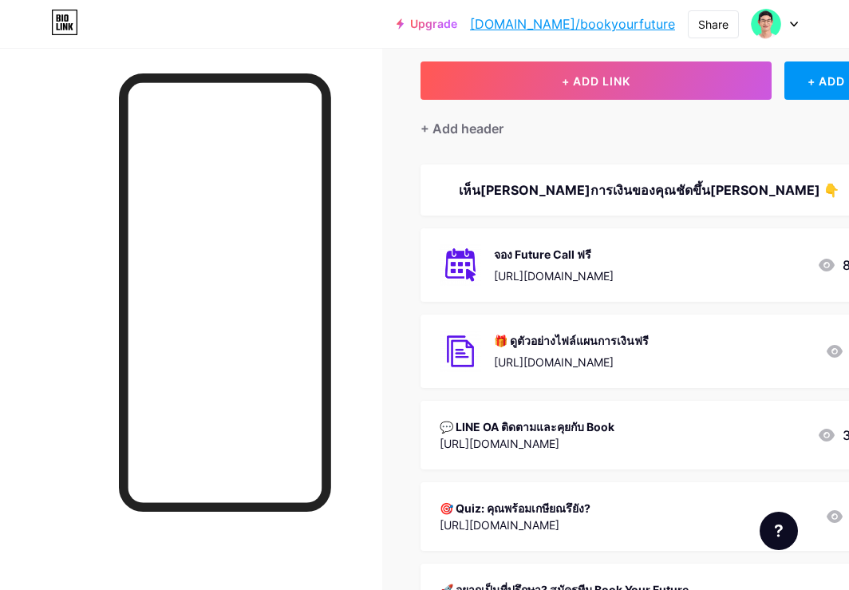
scroll to position [123, 0]
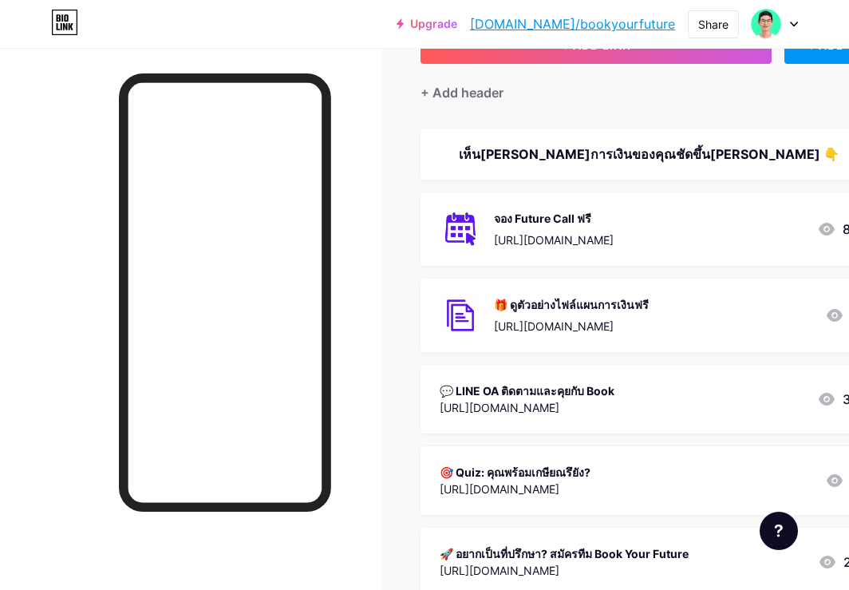
click at [635, 401] on div "💬 LINE OA ติดตามและคุยกับ Book [URL][DOMAIN_NAME] 30" at bounding box center [649, 399] width 419 height 37
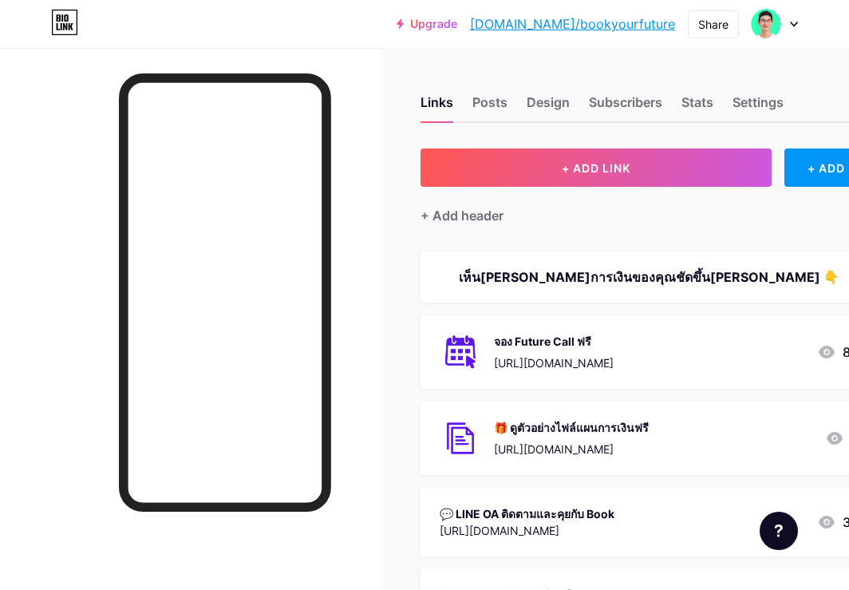
click at [572, 506] on div "💬 LINE OA ติดตามและคุยกับ Book" at bounding box center [527, 513] width 175 height 17
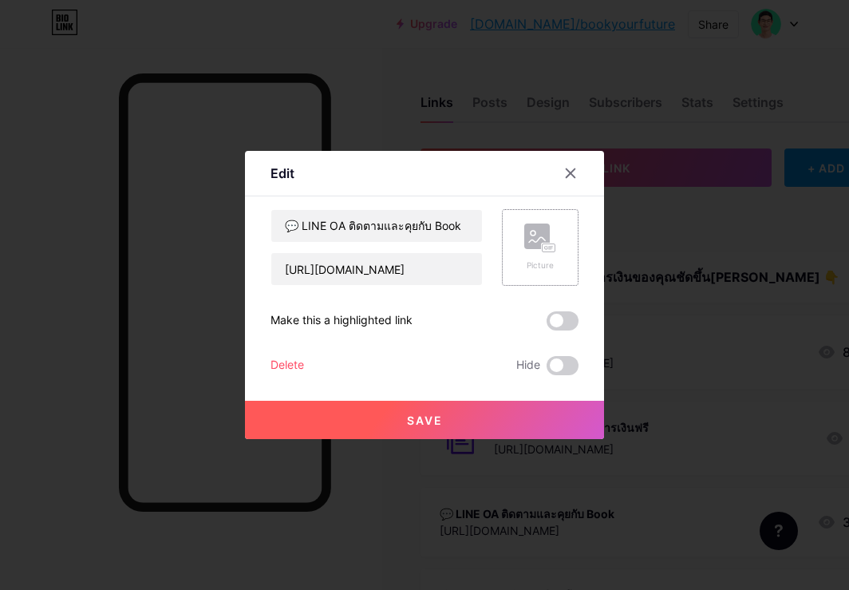
click at [530, 261] on div "Picture" at bounding box center [540, 265] width 32 height 12
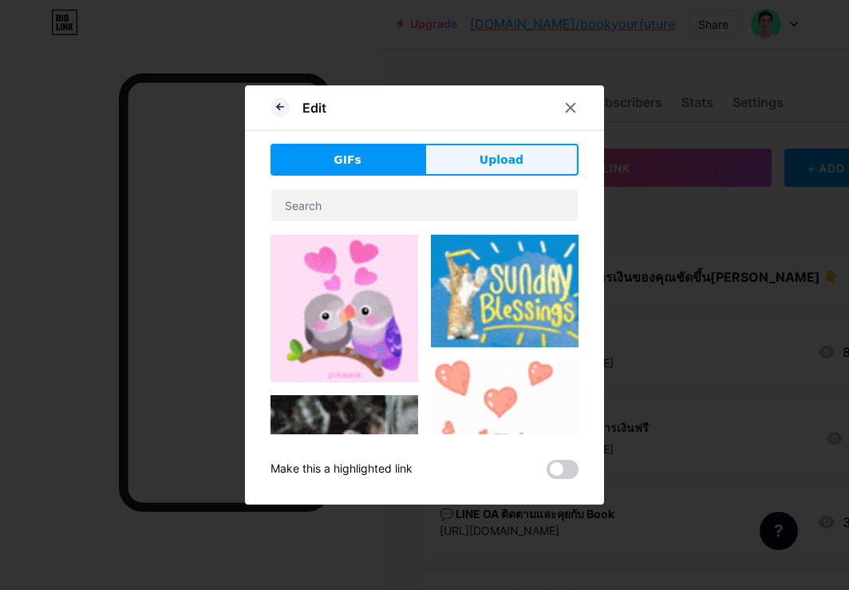
click at [516, 165] on span "Upload" at bounding box center [502, 160] width 44 height 17
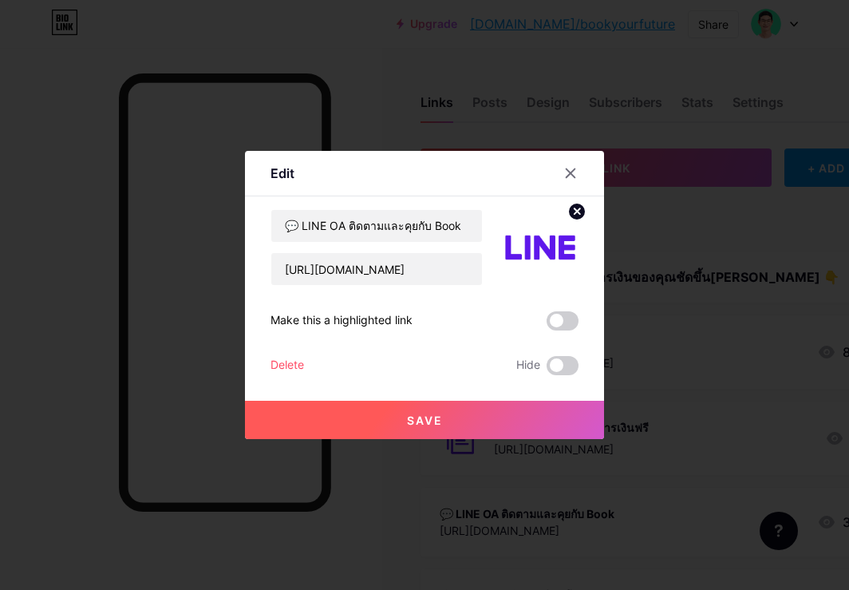
click at [452, 420] on button "Save" at bounding box center [424, 420] width 359 height 38
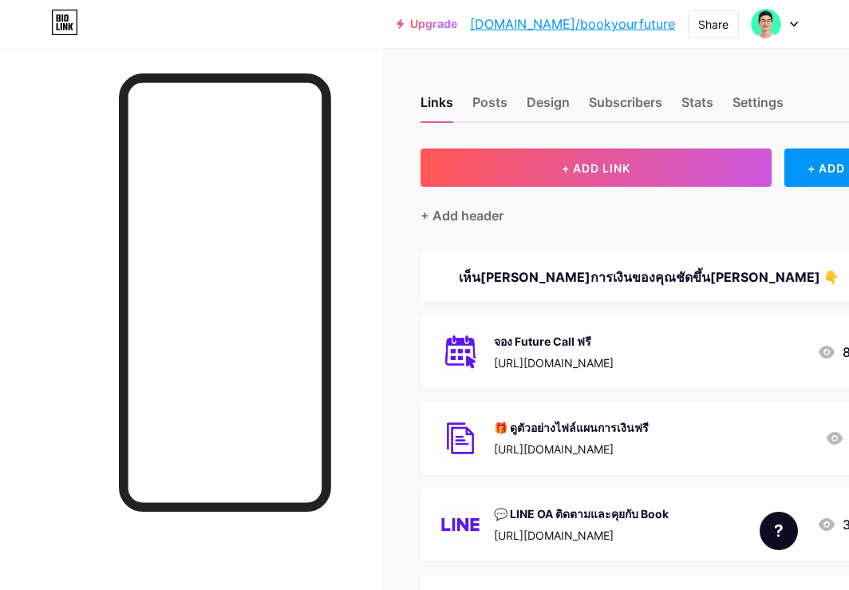
click at [531, 505] on div "💬 LINE OA ติดตามและคุยกับ Book" at bounding box center [581, 513] width 175 height 17
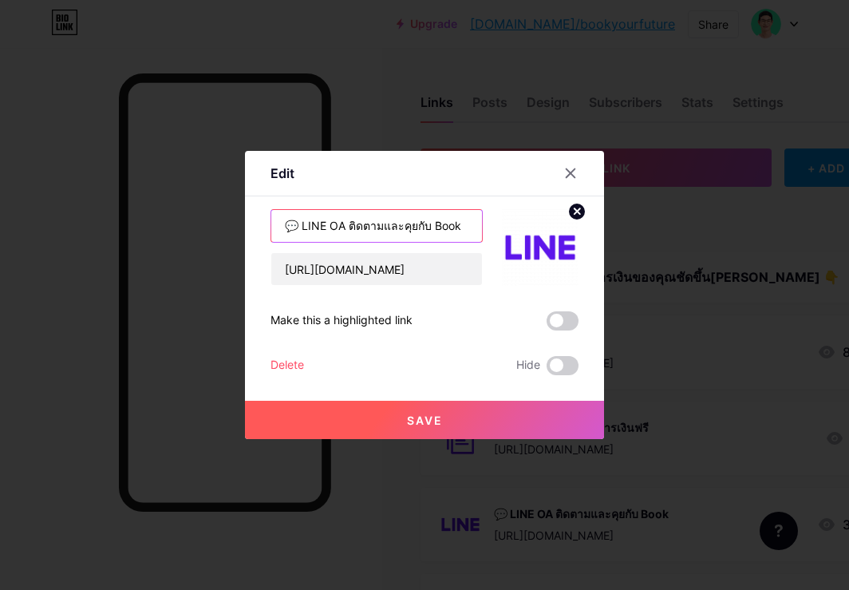
click at [304, 225] on input "💬 LINE OA ติดตามและคุยกับ Book" at bounding box center [376, 226] width 211 height 32
type input "LINE OA ติดตามและคุยกับ Book"
click at [294, 409] on button "Save" at bounding box center [424, 420] width 359 height 38
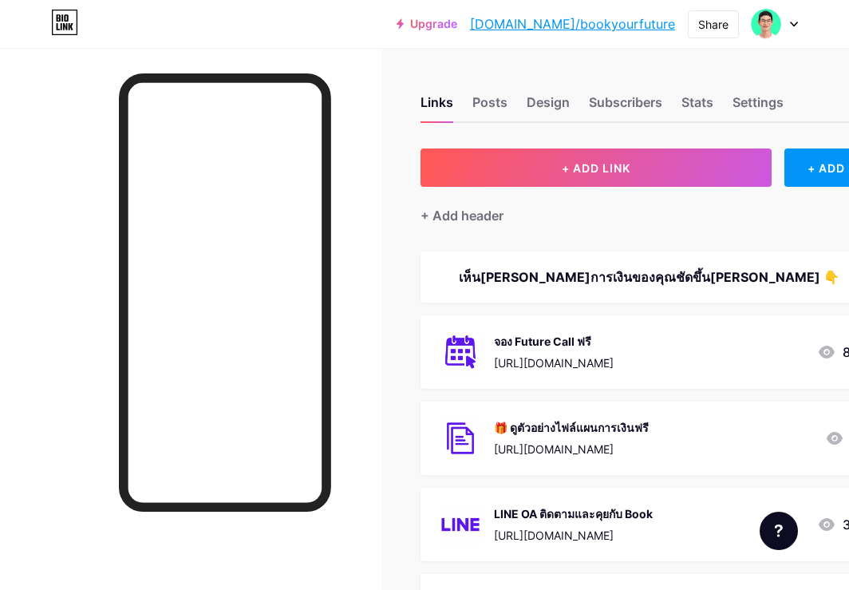
click at [501, 421] on div "🎁 ดูตัวอย่างไฟล์แผนการเงินฟรี" at bounding box center [571, 427] width 155 height 17
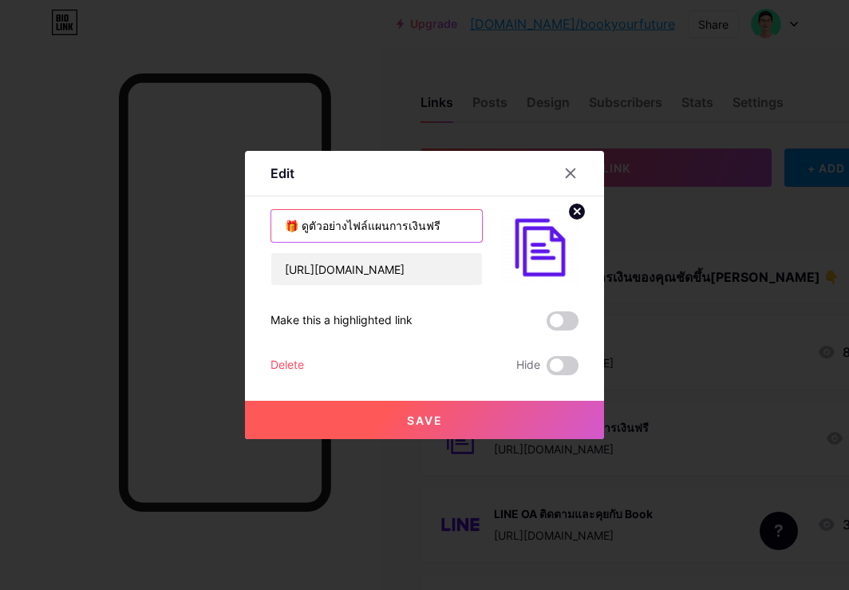
drag, startPoint x: 303, startPoint y: 225, endPoint x: 257, endPoint y: 225, distance: 46.3
click at [257, 225] on div "Edit Content YouTube Play YouTube video without leaving your page. ADD Vimeo Pl…" at bounding box center [424, 295] width 359 height 288
type input "ดูตัวอย่างไฟล์แผนการเงินฟรี"
click at [318, 409] on button "Save" at bounding box center [424, 420] width 359 height 38
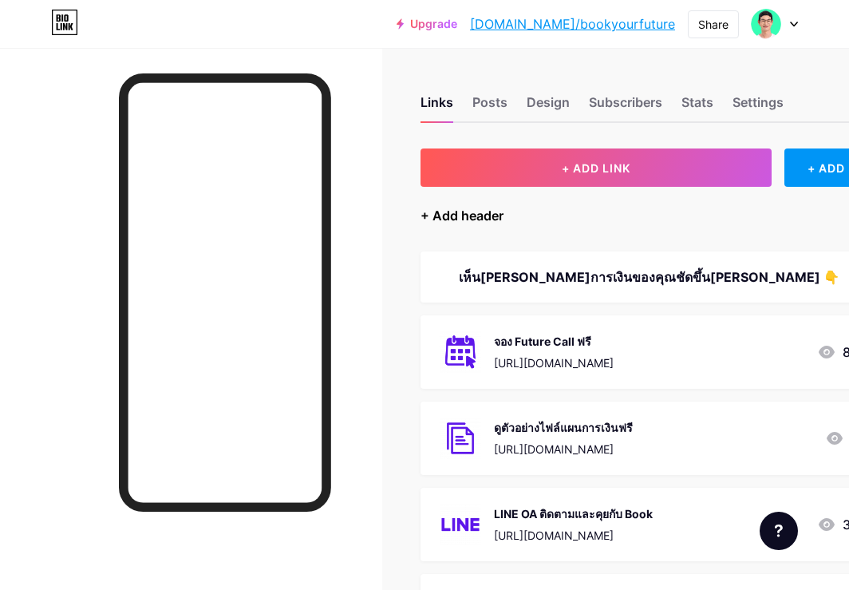
click at [457, 222] on div "+ Add header" at bounding box center [462, 215] width 83 height 19
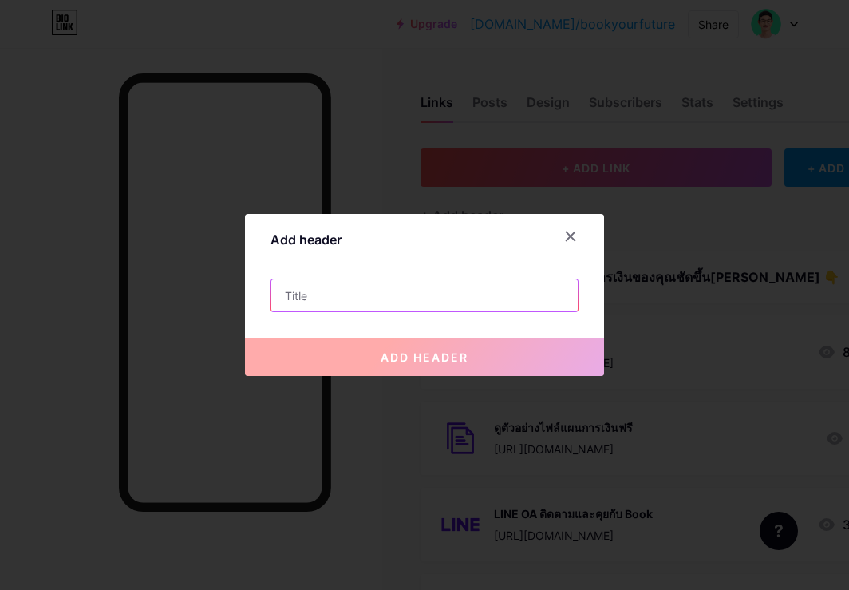
click at [421, 302] on input "text" at bounding box center [424, 295] width 306 height 32
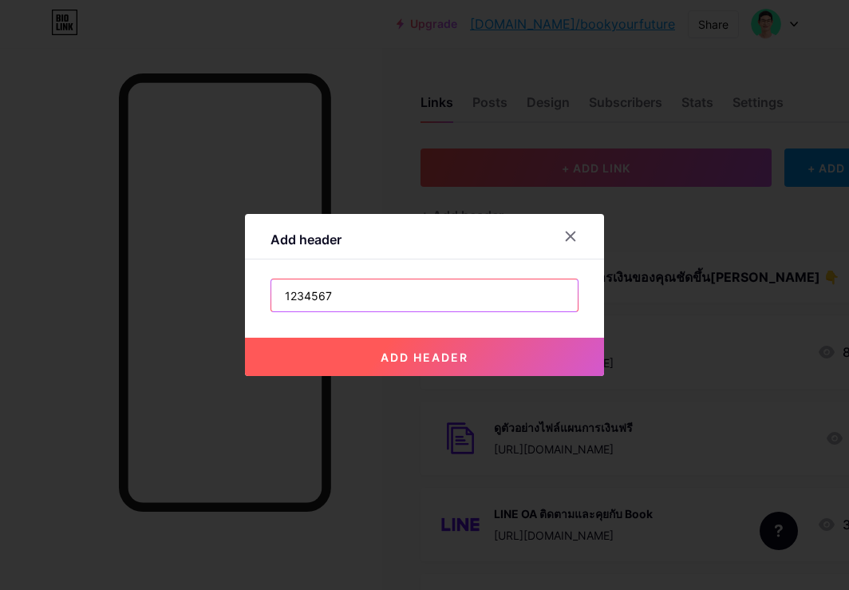
type input "1234567"
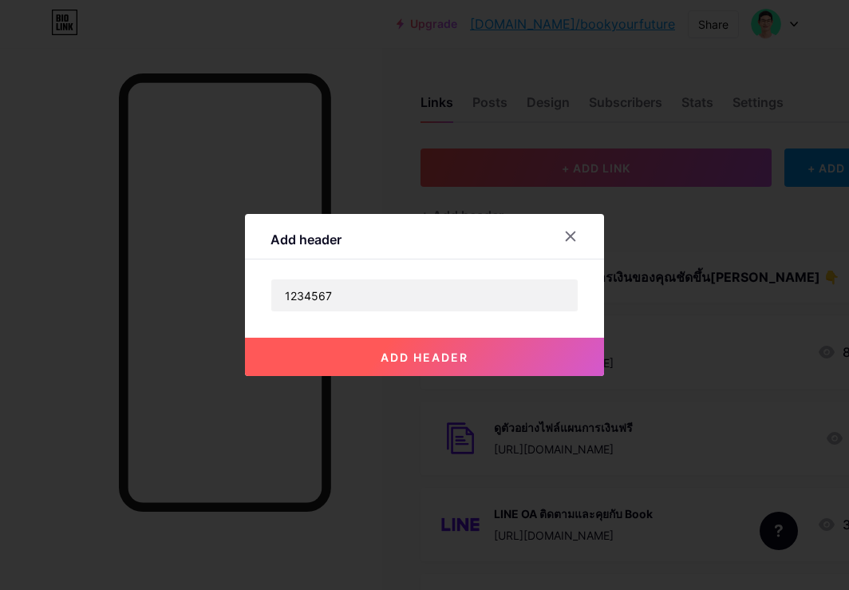
click at [399, 353] on span "add header" at bounding box center [425, 357] width 88 height 14
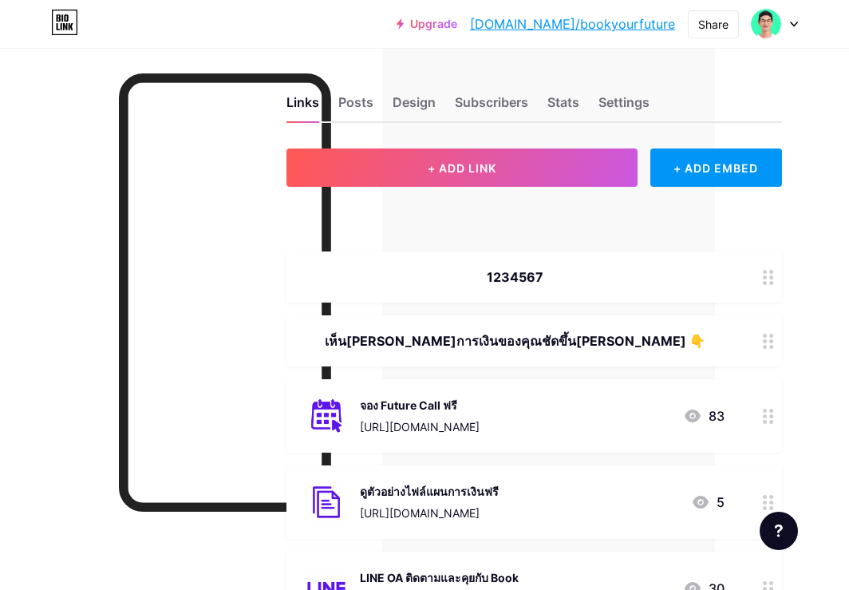
scroll to position [0, 134]
click at [771, 282] on circle at bounding box center [771, 283] width 4 height 4
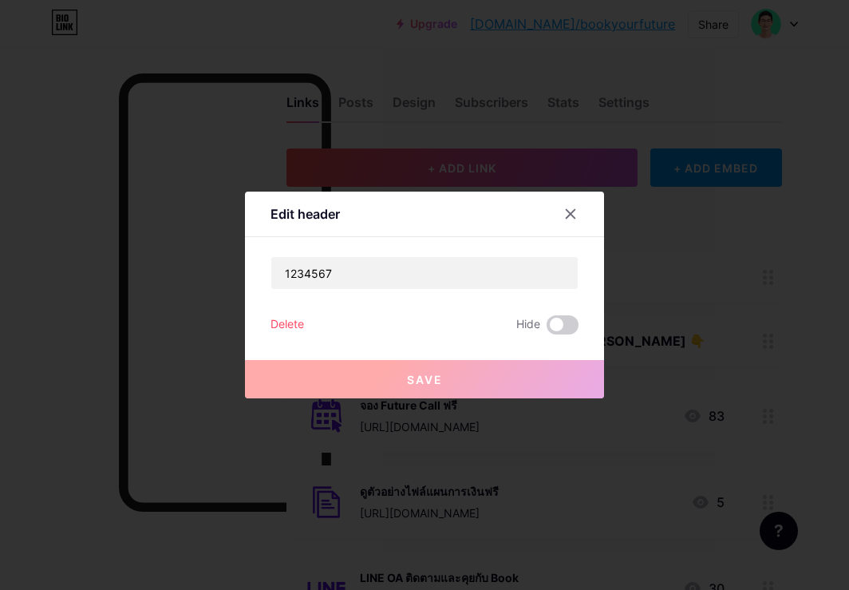
click at [286, 322] on div "Delete" at bounding box center [288, 324] width 34 height 19
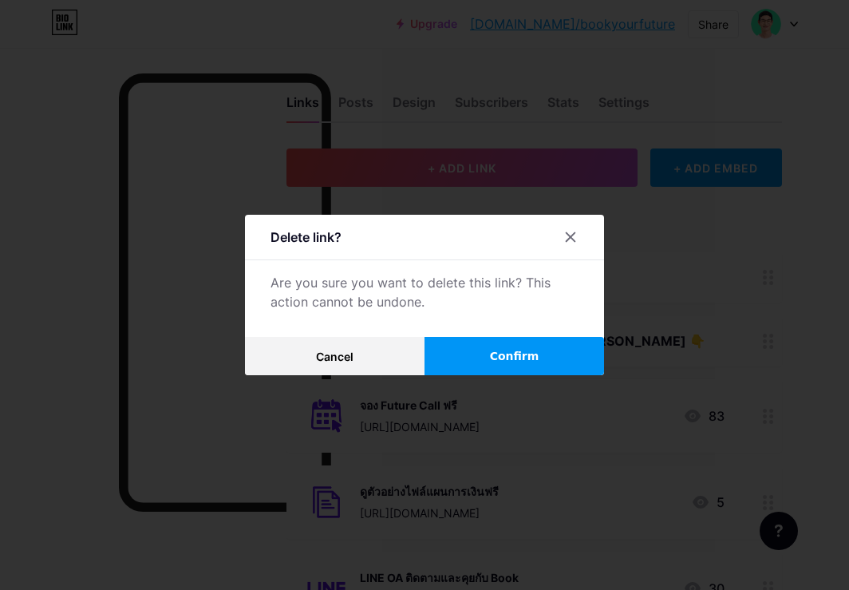
click at [488, 364] on button "Confirm" at bounding box center [515, 356] width 180 height 38
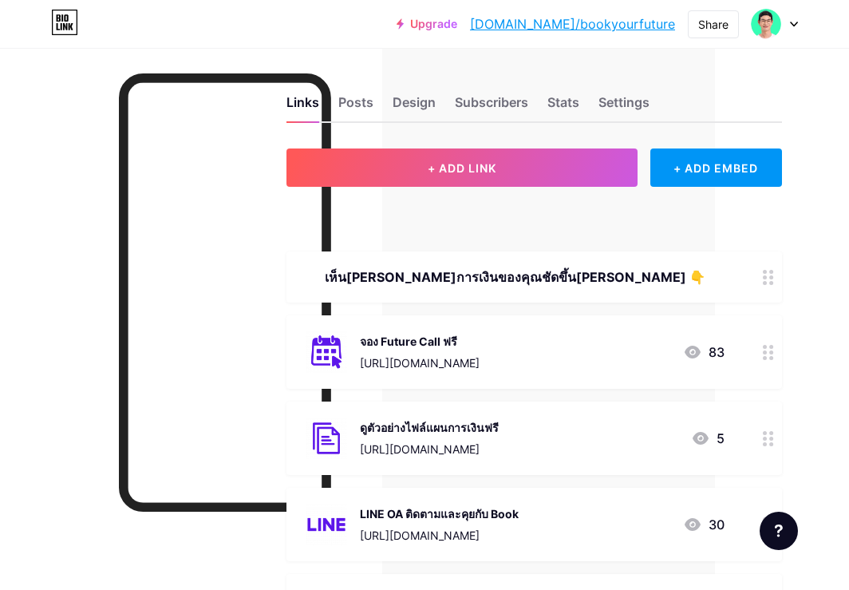
click at [499, 431] on div "ดูตัวอย่างไฟล์แผนการเงินฟรี" at bounding box center [429, 427] width 139 height 17
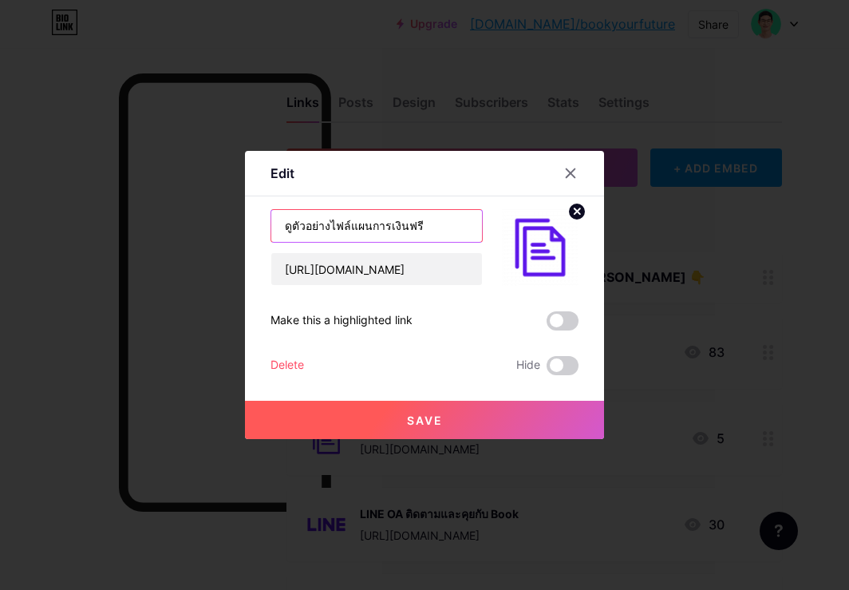
click at [347, 227] on input "ดูตัวอย่างไฟล์แผนการเงินฟรี" at bounding box center [376, 226] width 211 height 32
type input "ดูตัวอย่างแผนการเงินฟรี"
click at [337, 421] on button "Save" at bounding box center [424, 420] width 359 height 38
